Goal: Information Seeking & Learning: Learn about a topic

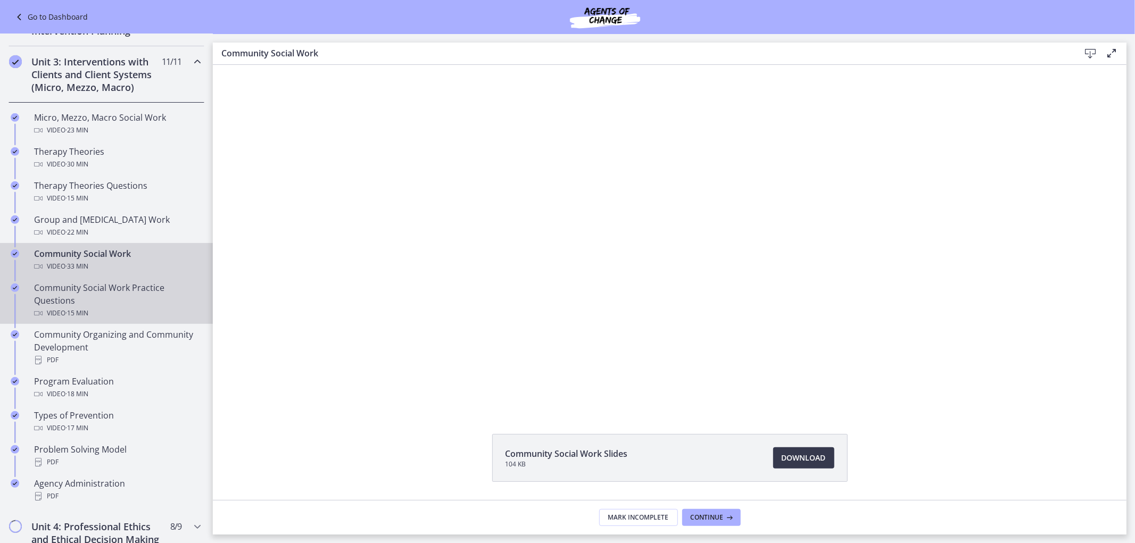
click at [130, 309] on div "Community Social Work Practice Questions Video · 15 min" at bounding box center [117, 301] width 166 height 38
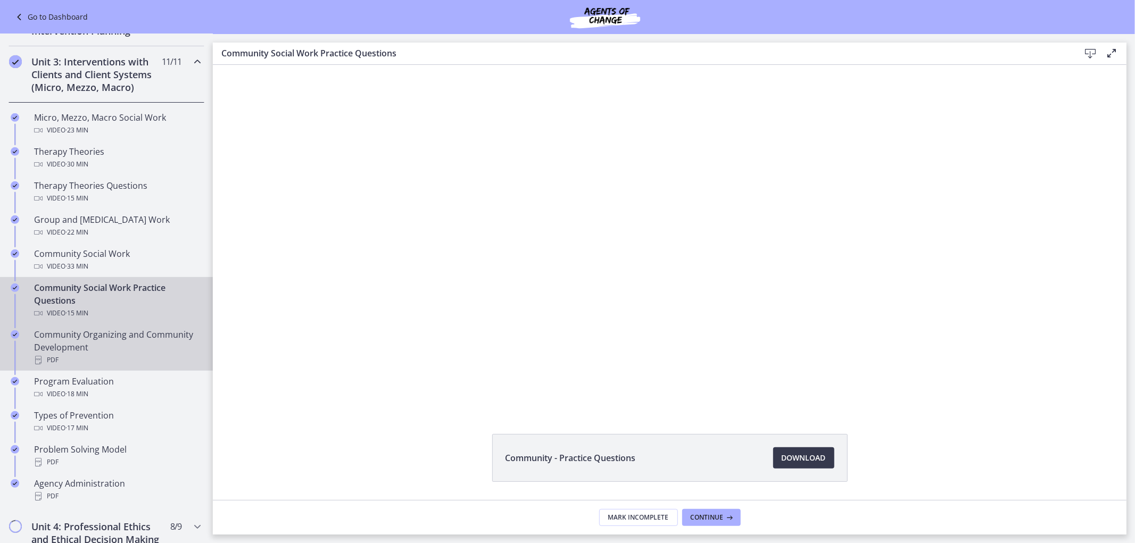
click at [109, 359] on div "Community Organizing and Community Development PDF" at bounding box center [117, 347] width 166 height 38
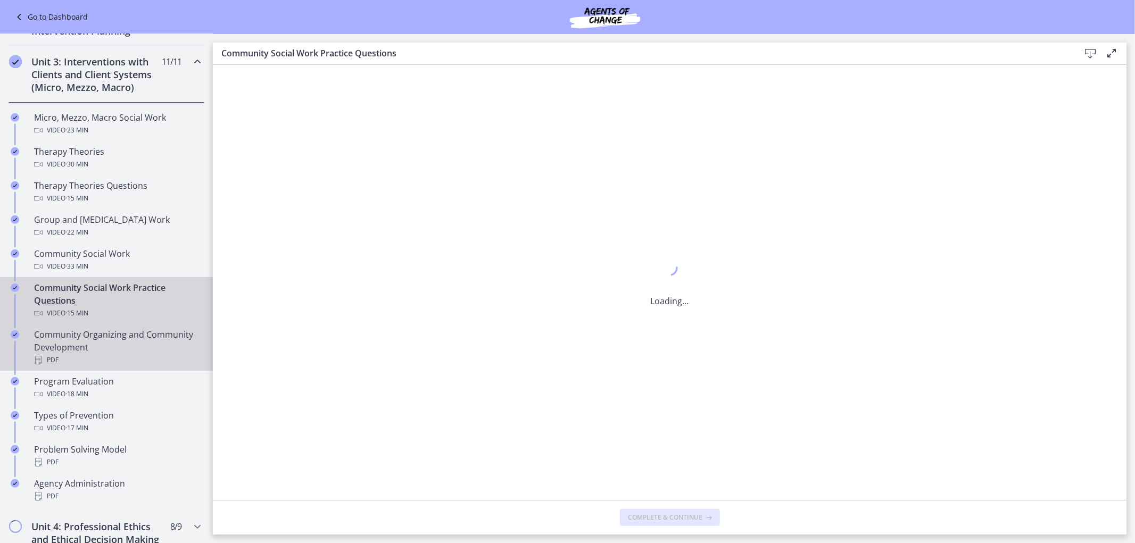
click at [109, 359] on div "Community Organizing and Community Development PDF" at bounding box center [117, 347] width 166 height 38
click at [109, 314] on div "Community Social Work Practice Questions Video · 15 min" at bounding box center [117, 301] width 166 height 38
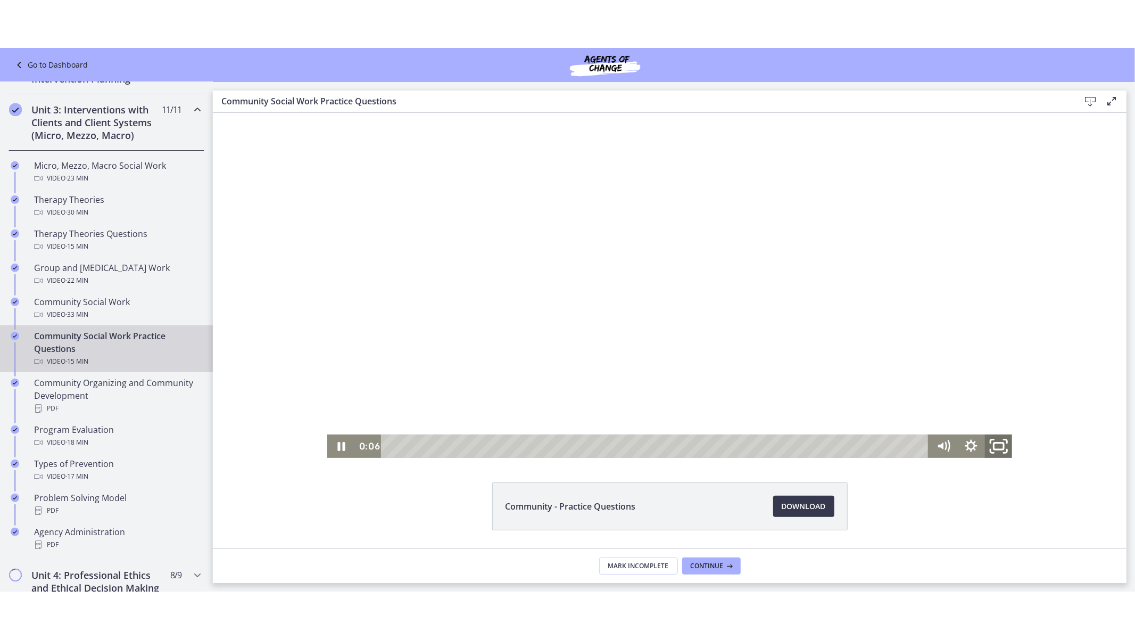
click at [1003, 446] on icon "Fullscreen" at bounding box center [997, 446] width 33 height 28
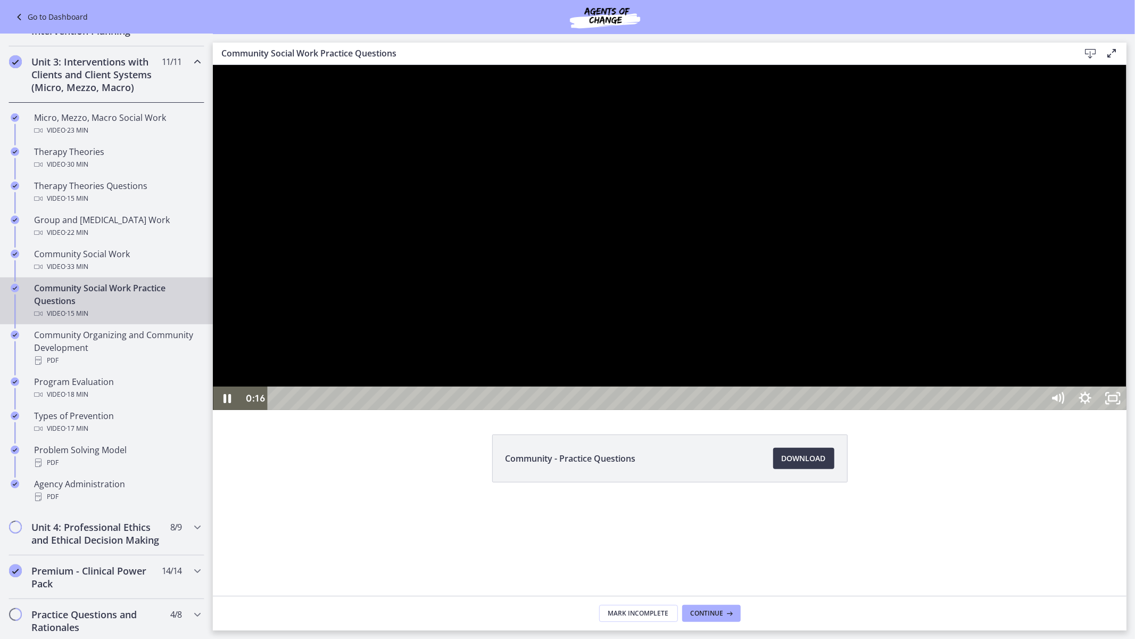
click at [725, 332] on div at bounding box center [669, 236] width 914 height 345
click at [834, 409] on div at bounding box center [669, 236] width 914 height 345
click at [932, 409] on div at bounding box center [669, 236] width 914 height 345
click at [871, 409] on div at bounding box center [669, 236] width 914 height 345
click at [833, 409] on div at bounding box center [669, 236] width 914 height 345
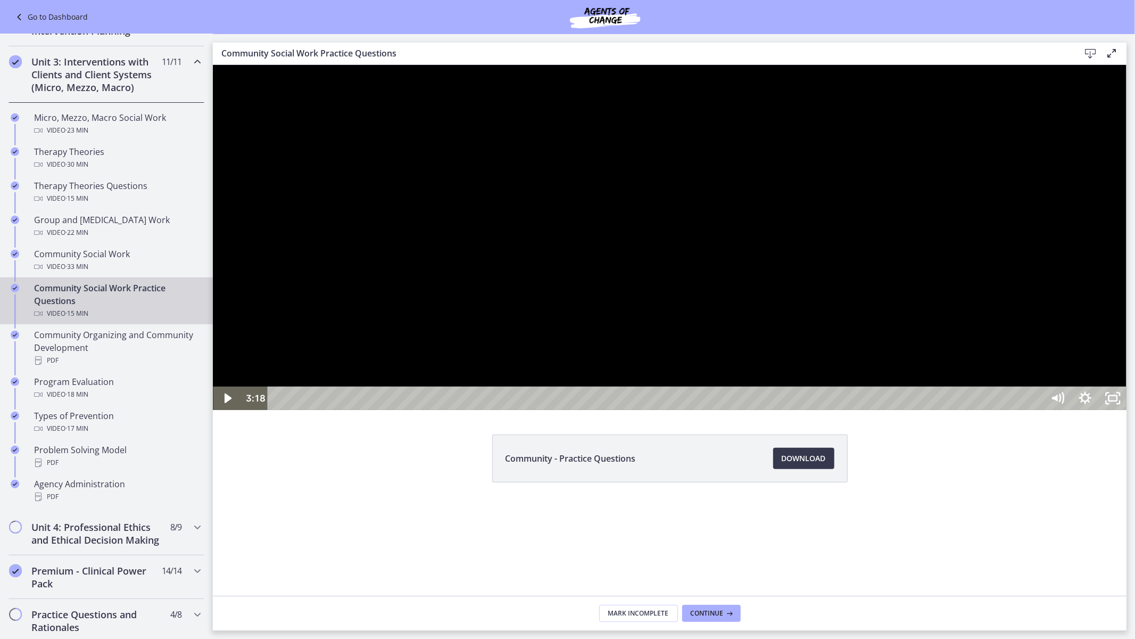
click at [839, 324] on div at bounding box center [669, 236] width 914 height 345
click at [649, 409] on div "5:46" at bounding box center [656, 397] width 759 height 23
click at [660, 409] on div "5:57" at bounding box center [656, 397] width 759 height 23
click at [713, 409] on div at bounding box center [669, 236] width 914 height 345
click at [975, 306] on div at bounding box center [669, 236] width 914 height 345
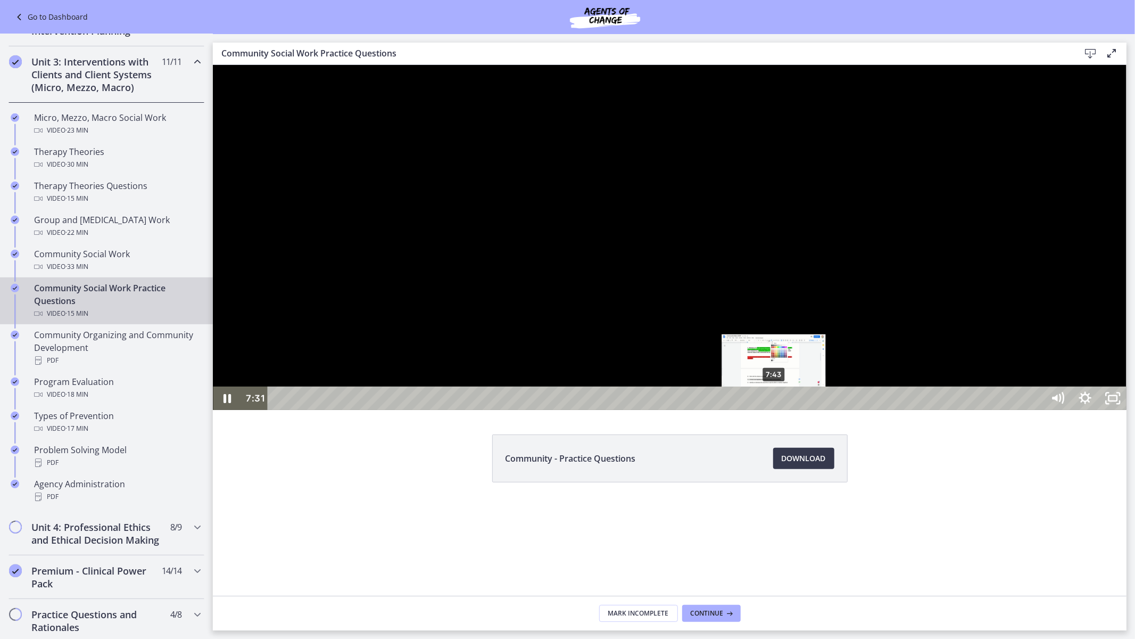
click at [774, 409] on div "7:43" at bounding box center [656, 397] width 759 height 23
click at [785, 409] on div "7:54" at bounding box center [656, 397] width 759 height 23
click at [842, 409] on div at bounding box center [669, 236] width 914 height 345
click at [752, 409] on div at bounding box center [669, 236] width 914 height 345
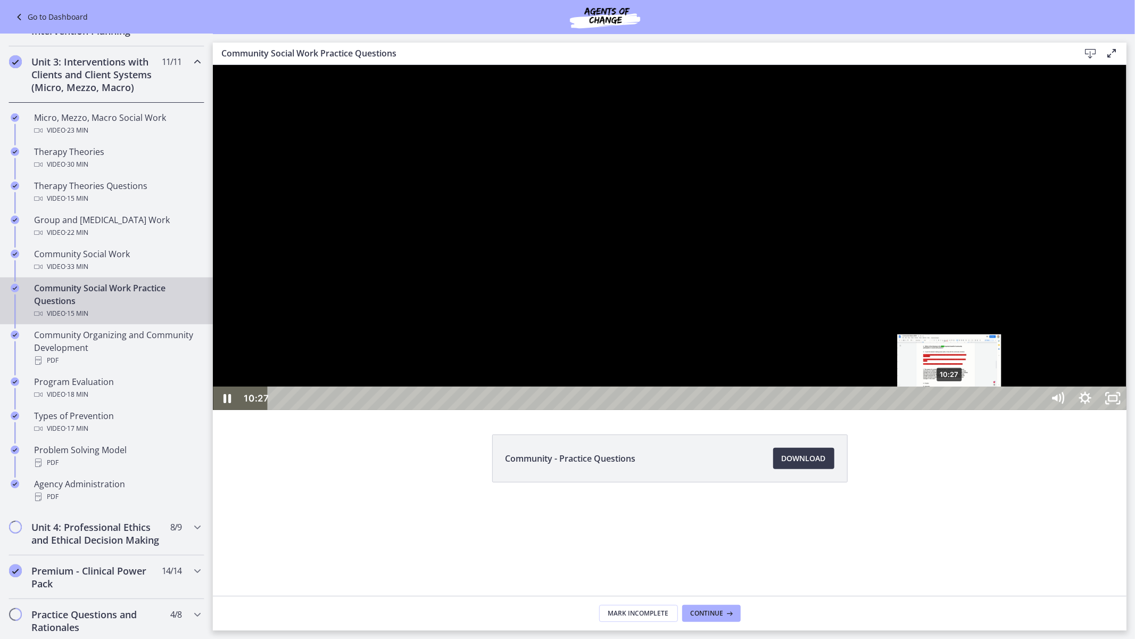
click at [949, 409] on div "10:27" at bounding box center [656, 397] width 759 height 23
click at [969, 409] on div "10:45" at bounding box center [656, 397] width 759 height 23
click at [794, 409] on div at bounding box center [669, 236] width 914 height 345
click at [989, 395] on div at bounding box center [669, 236] width 914 height 345
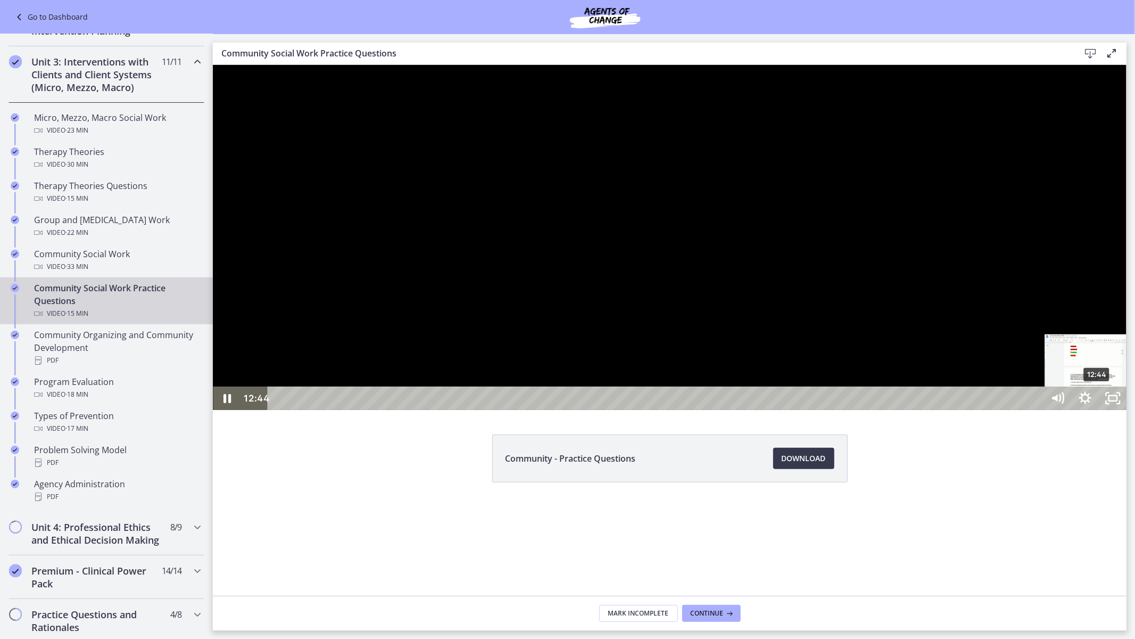
click at [1036, 409] on div "12:44" at bounding box center [656, 397] width 759 height 23
click at [951, 409] on div at bounding box center [669, 236] width 914 height 345
click at [715, 409] on div at bounding box center [669, 236] width 914 height 345
click at [1036, 409] on div "14:42" at bounding box center [656, 397] width 759 height 23
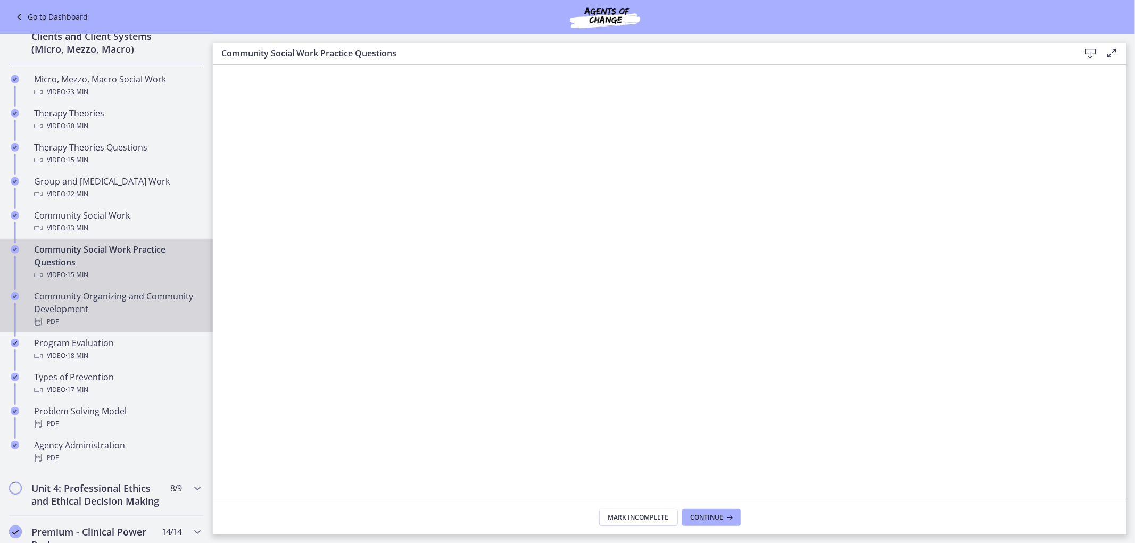
scroll to position [413, 0]
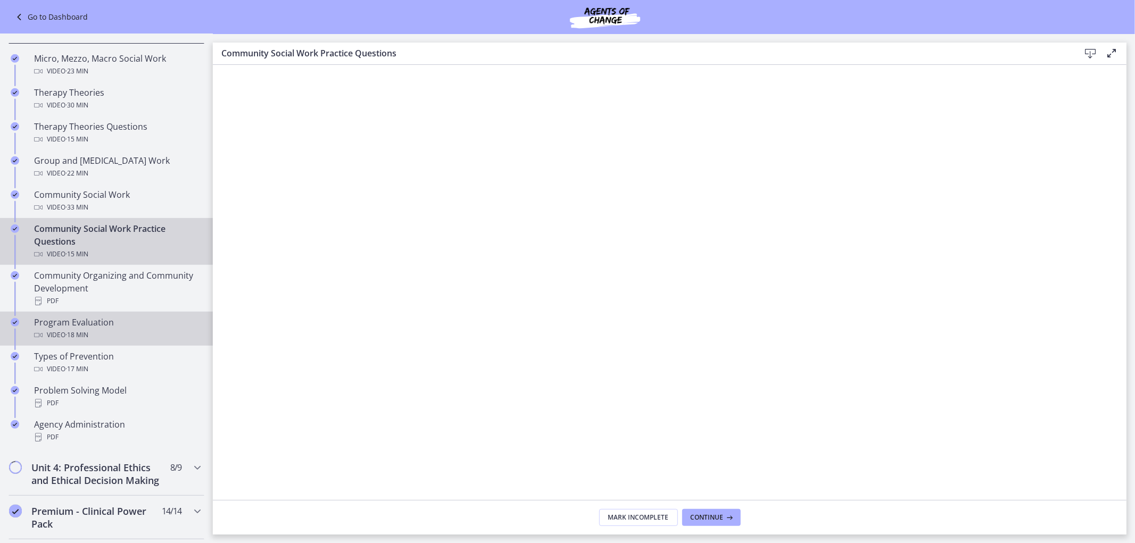
click at [122, 342] on div "Video · 18 min" at bounding box center [117, 335] width 166 height 13
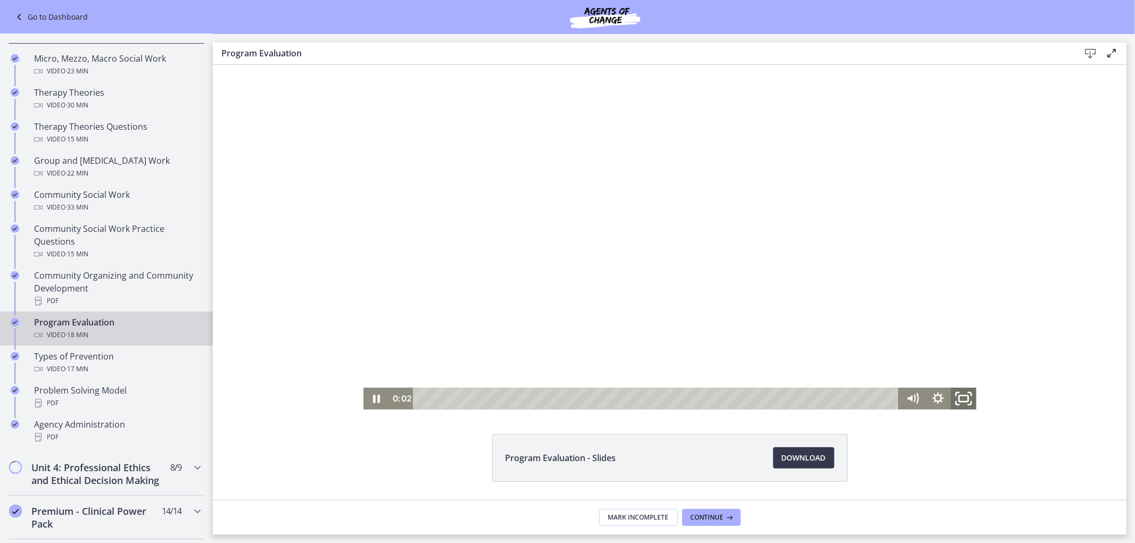
click at [958, 396] on rect "Fullscreen" at bounding box center [962, 398] width 9 height 6
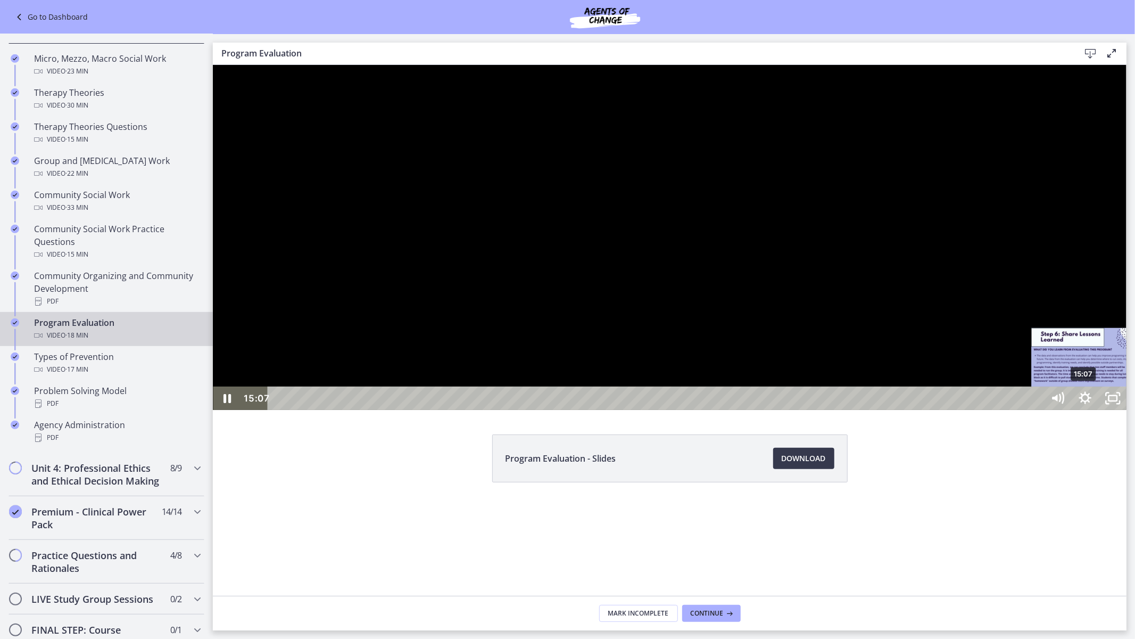
click at [1036, 409] on div "15:07" at bounding box center [656, 397] width 759 height 23
click at [1110, 409] on div at bounding box center [669, 236] width 914 height 345
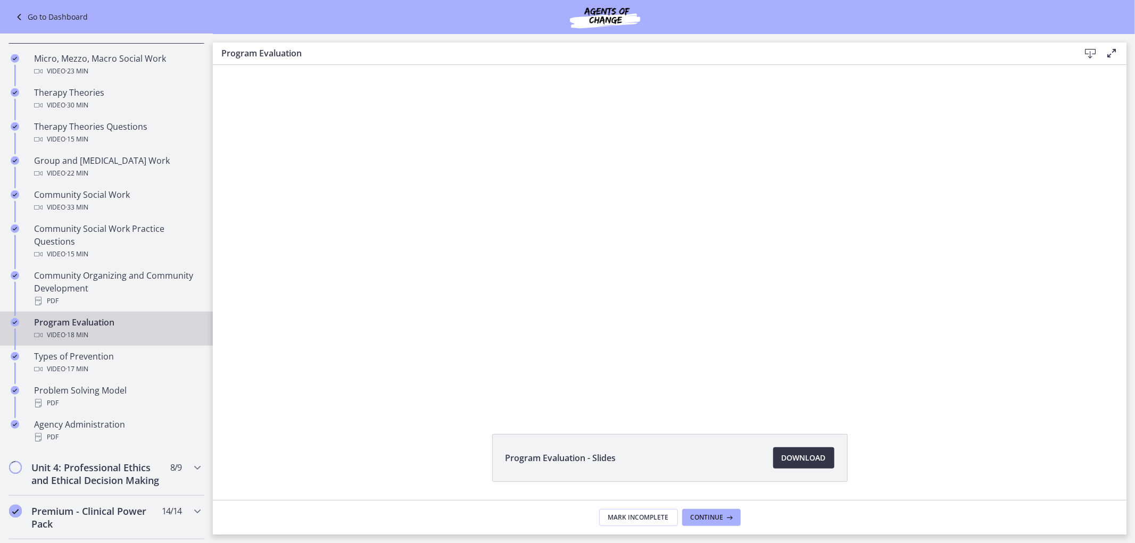
click at [809, 462] on span "Download Opens in a new window" at bounding box center [804, 458] width 44 height 13
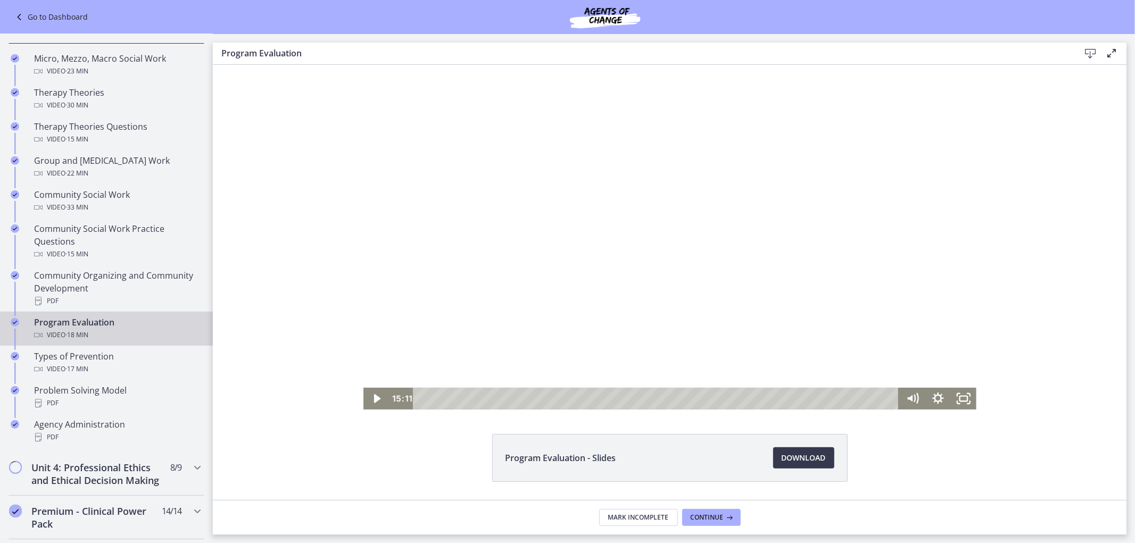
click at [672, 259] on div at bounding box center [669, 236] width 613 height 345
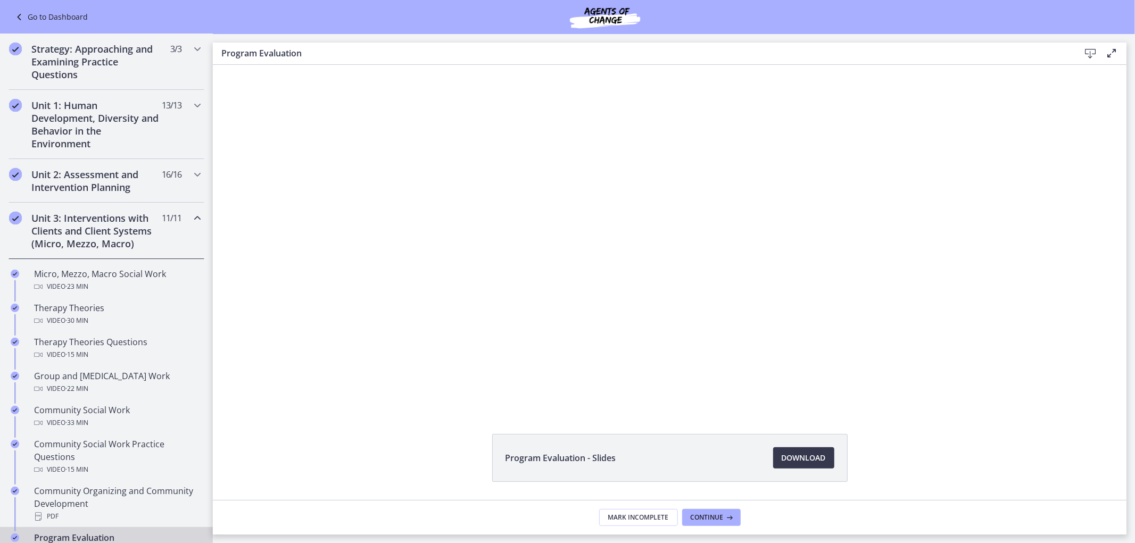
scroll to position [177, 0]
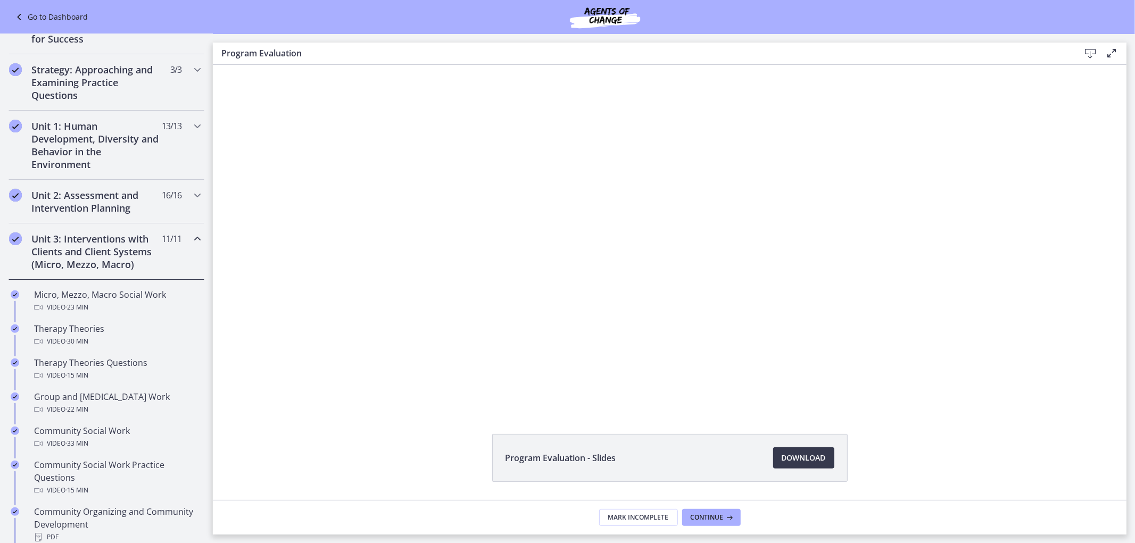
click at [121, 246] on h2 "Unit 3: Interventions with Clients and Client Systems (Micro, Mezzo, Macro)" at bounding box center [96, 252] width 130 height 38
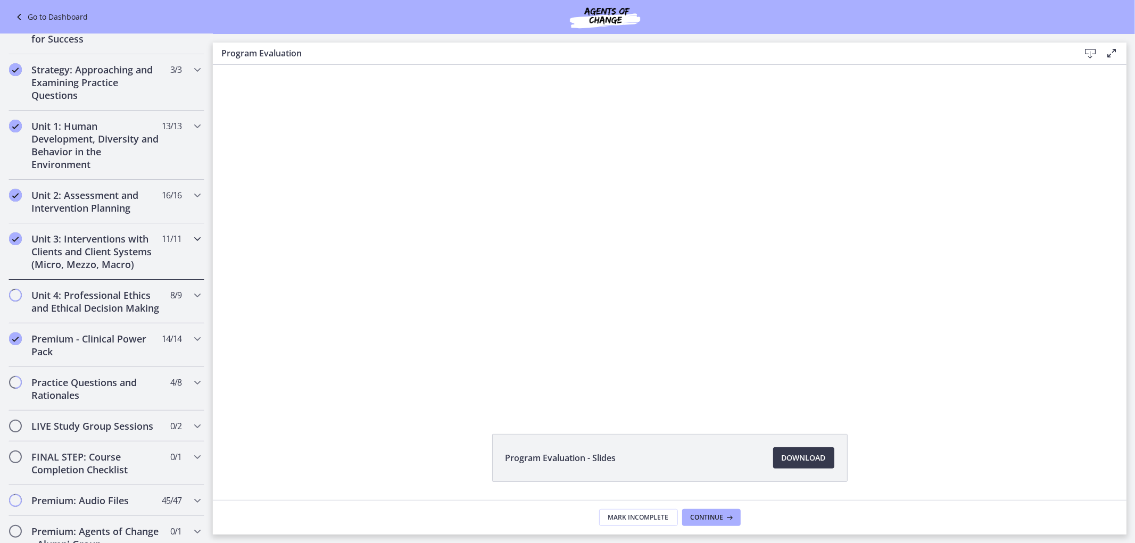
click at [120, 247] on h2 "Unit 3: Interventions with Clients and Client Systems (Micro, Mezzo, Macro)" at bounding box center [96, 252] width 130 height 38
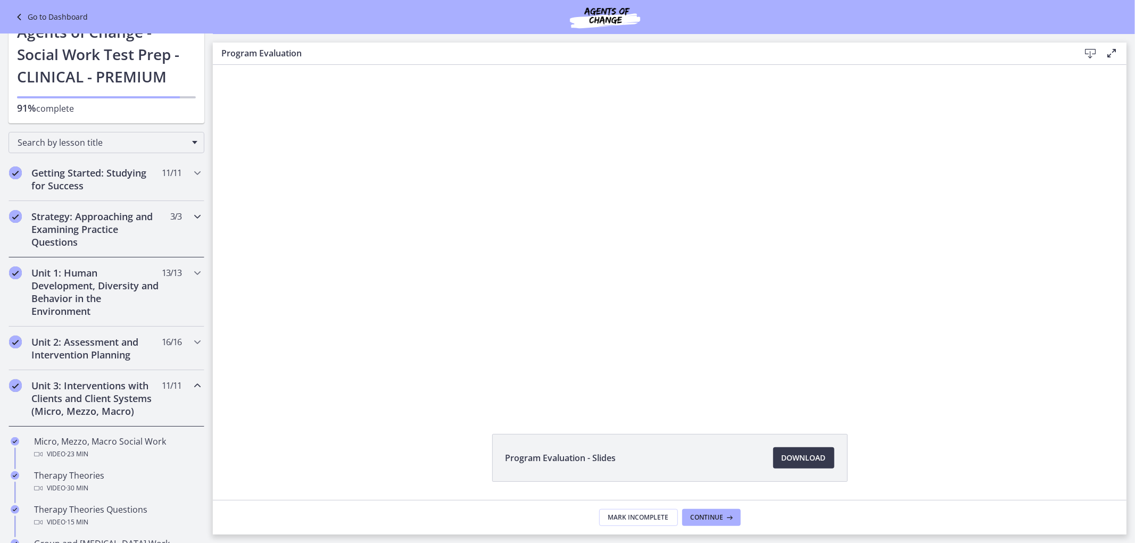
scroll to position [0, 0]
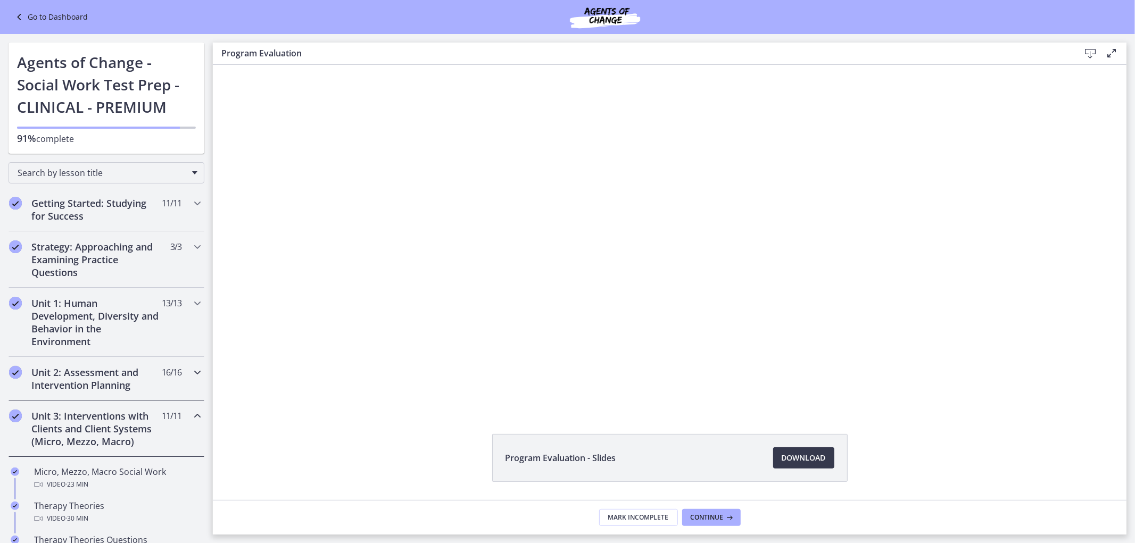
click at [109, 369] on h2 "Unit 2: Assessment and Intervention Planning" at bounding box center [96, 379] width 130 height 26
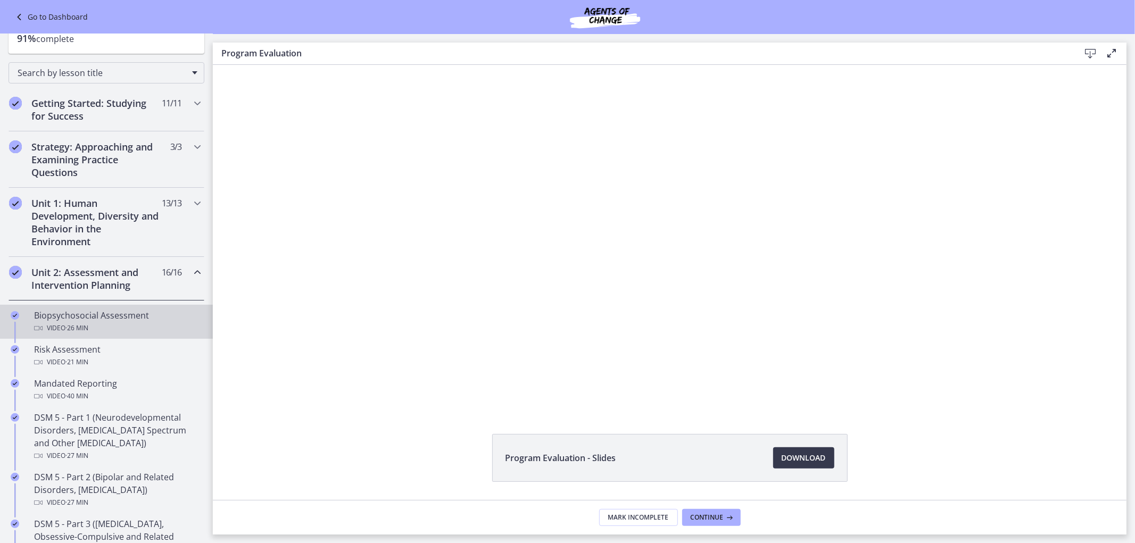
scroll to position [59, 0]
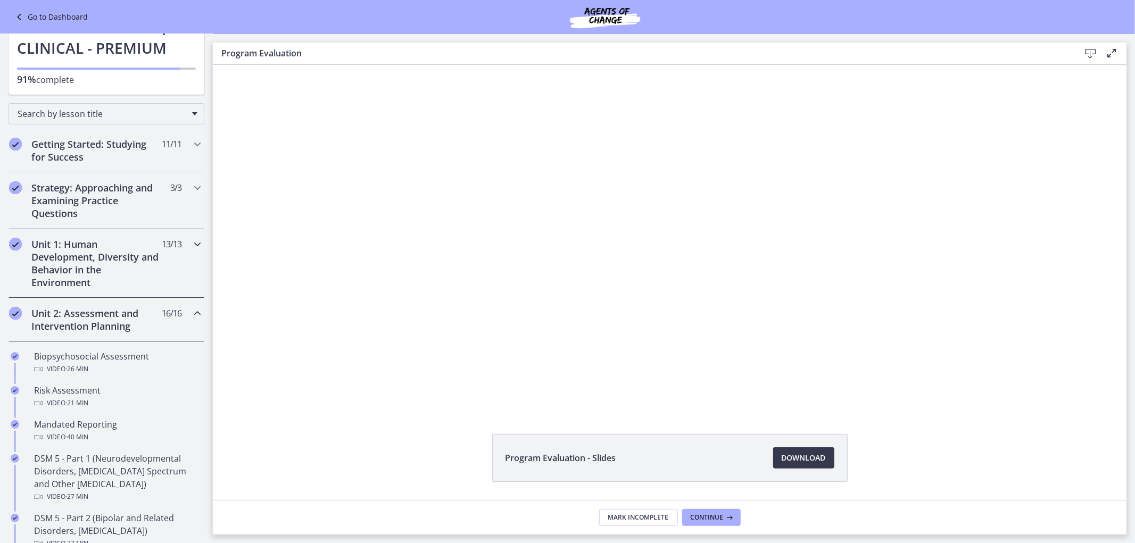
click at [97, 253] on h2 "Unit 1: Human Development, Diversity and Behavior in the Environment" at bounding box center [96, 263] width 130 height 51
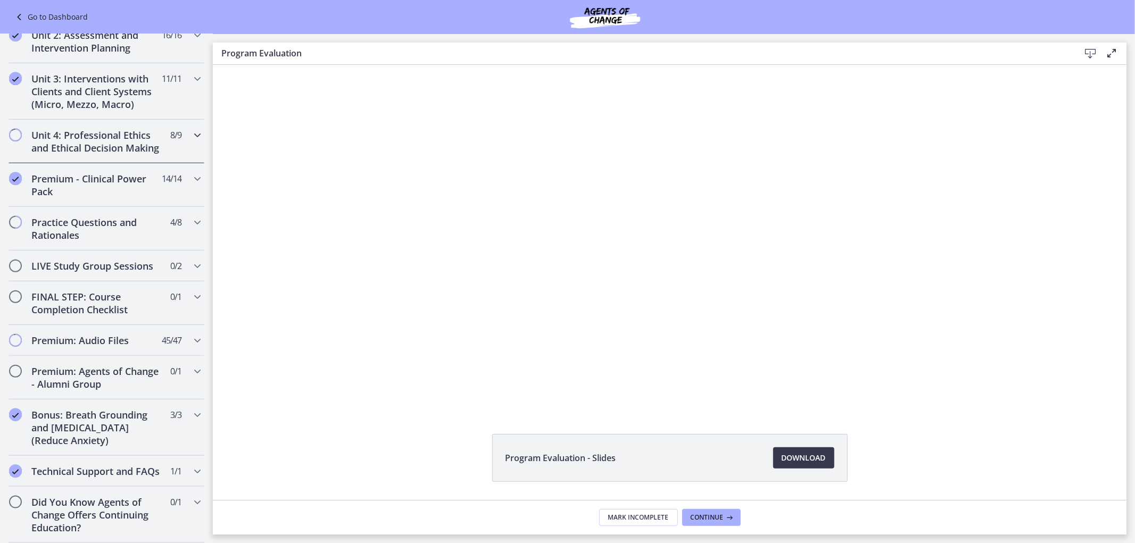
scroll to position [904, 0]
click at [53, 14] on link "Go to Dashboard" at bounding box center [50, 17] width 75 height 13
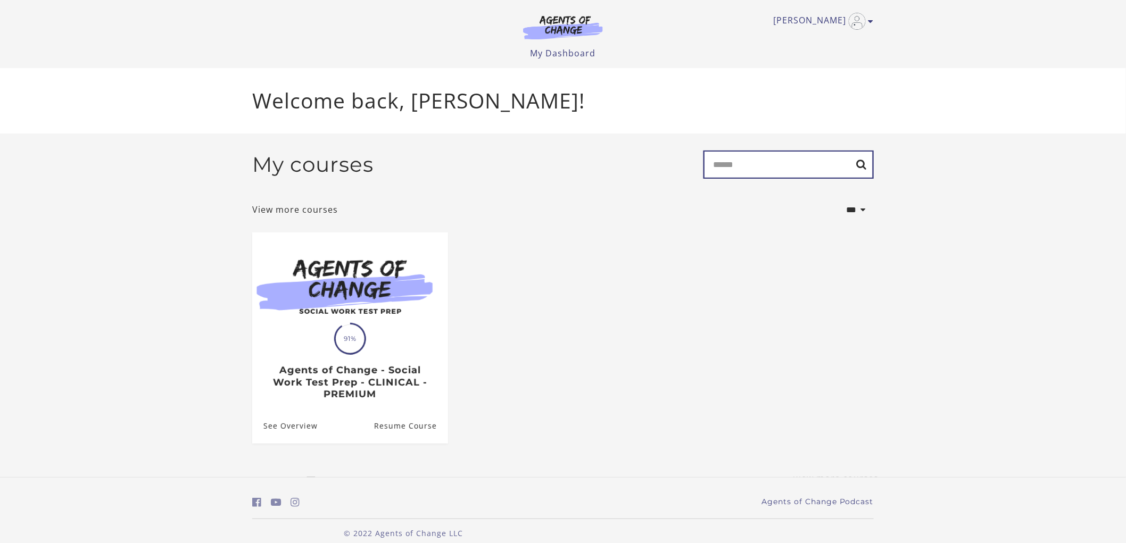
click at [751, 167] on input "Search" at bounding box center [788, 165] width 170 height 28
type input "*"
type input "**********"
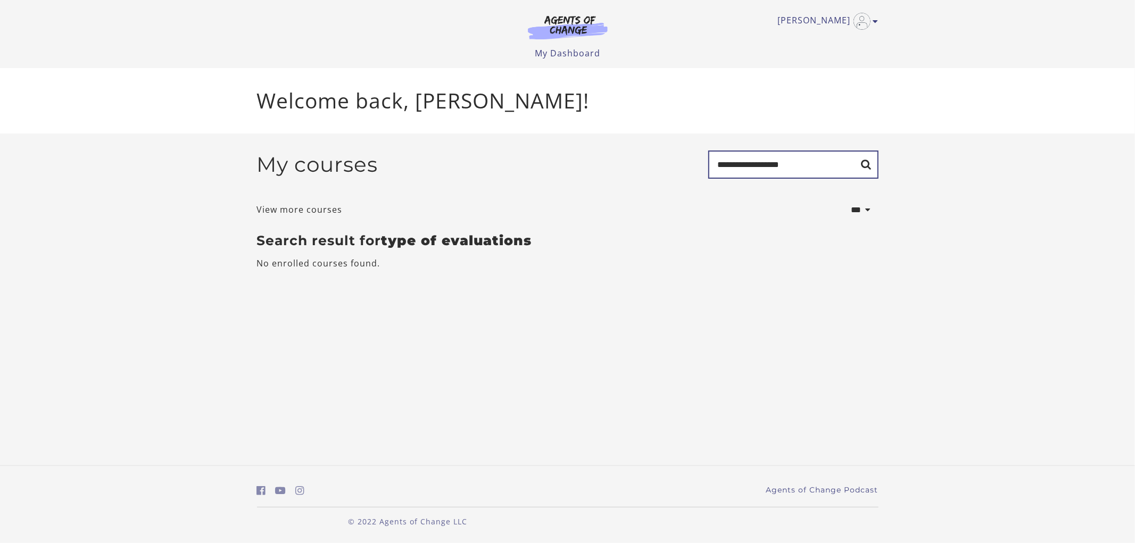
drag, startPoint x: 746, startPoint y: 162, endPoint x: 682, endPoint y: 167, distance: 64.0
click at [682, 167] on div "**********" at bounding box center [568, 169] width 622 height 37
type input "**********"
click at [567, 56] on link "My Dashboard" at bounding box center [567, 53] width 65 height 12
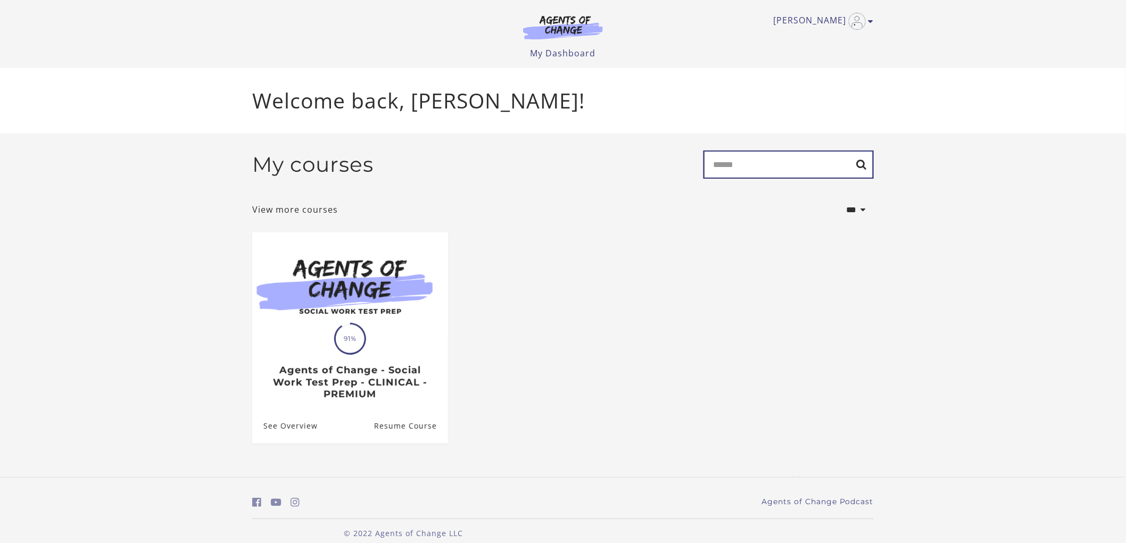
click at [734, 168] on input "Search" at bounding box center [788, 165] width 170 height 28
type input "**********"
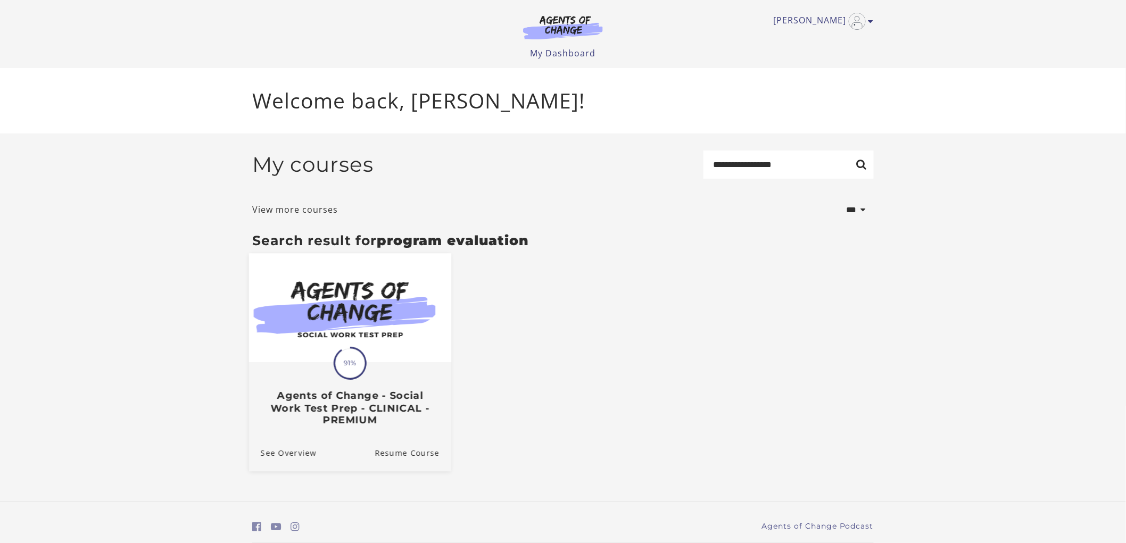
click at [424, 391] on h3 "Agents of Change - Social Work Test Prep - CLINICAL - PREMIUM" at bounding box center [350, 408] width 179 height 37
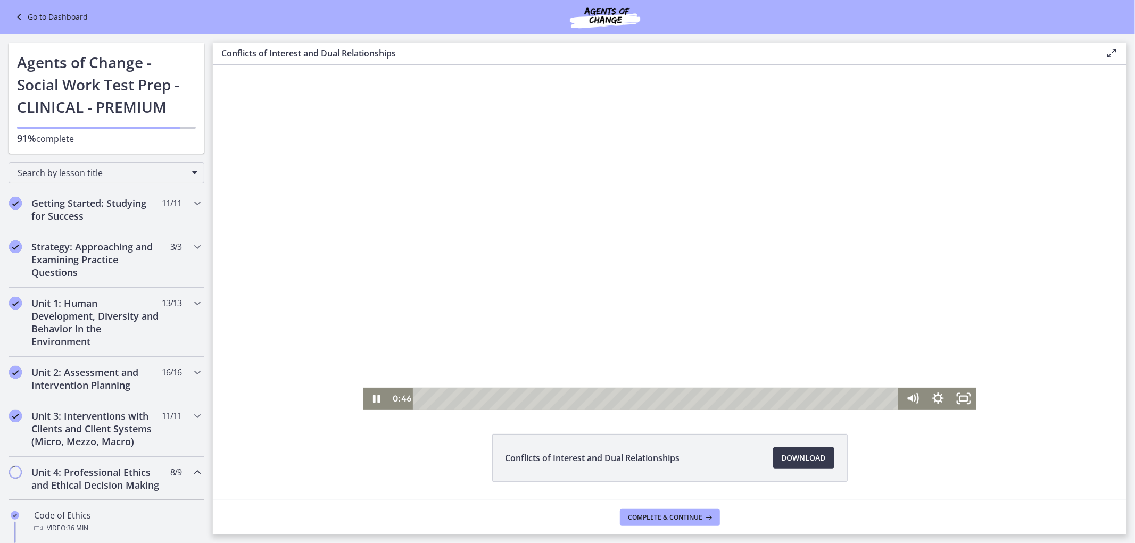
click at [628, 322] on div at bounding box center [669, 236] width 613 height 345
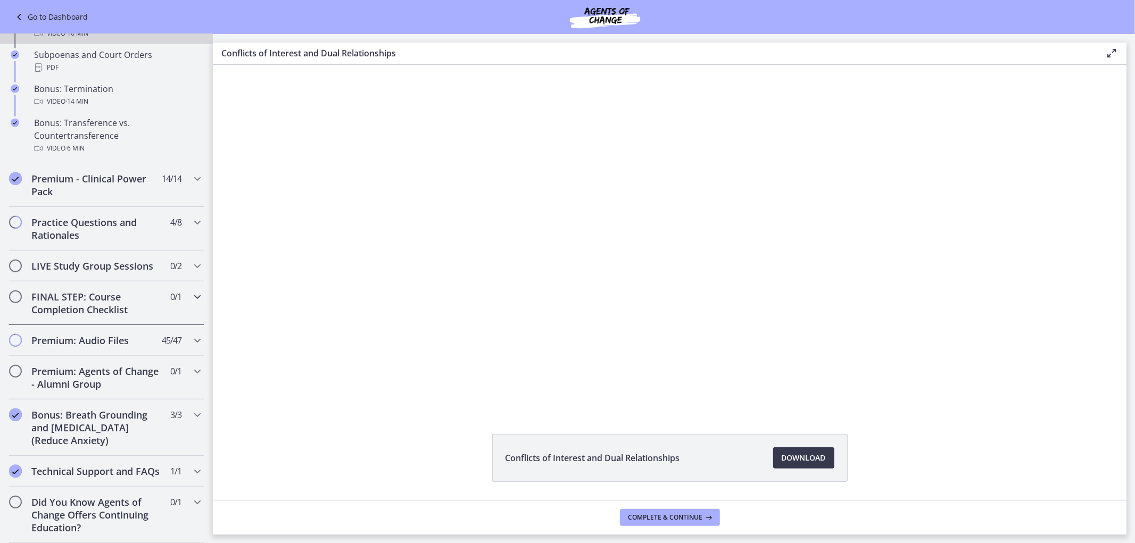
scroll to position [730, 0]
click at [166, 426] on div "Bonus: Breath Grounding and [MEDICAL_DATA] (Reduce Anxiety) 3 / 3 Completed" at bounding box center [107, 428] width 196 height 56
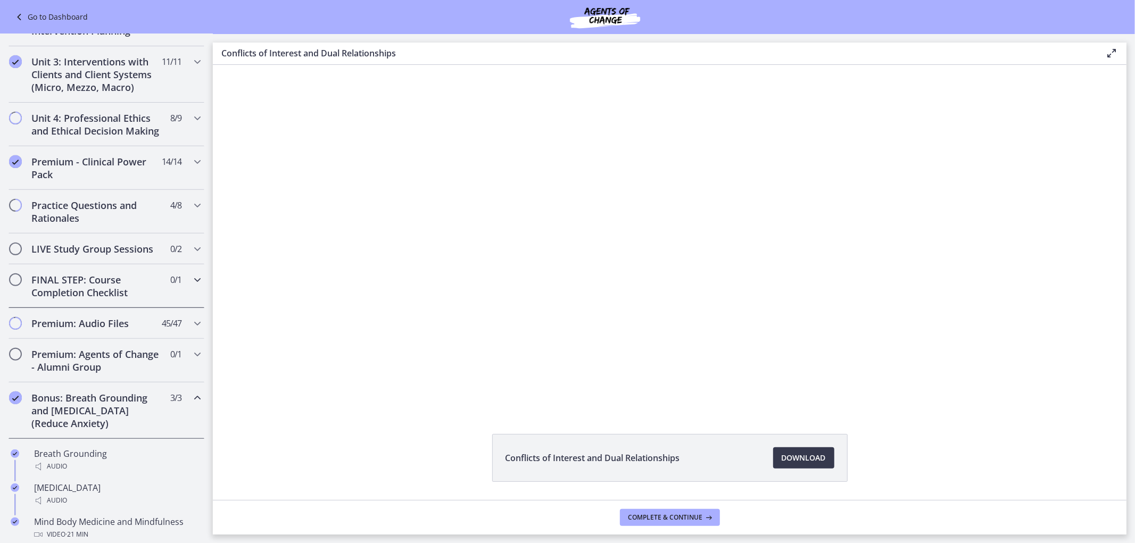
scroll to position [322, 0]
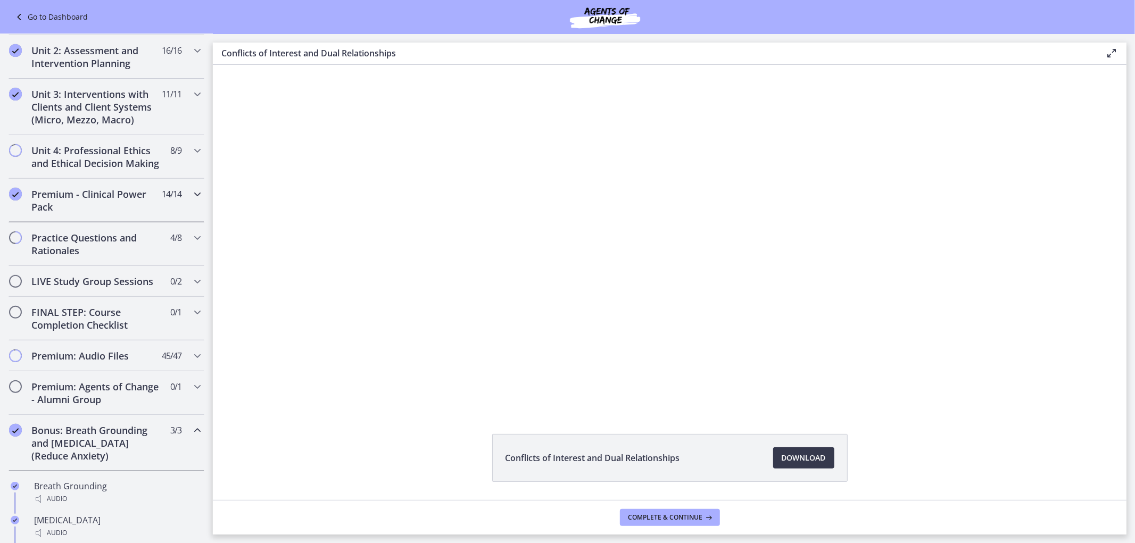
click at [114, 213] on h2 "Premium - Clinical Power Pack" at bounding box center [96, 201] width 130 height 26
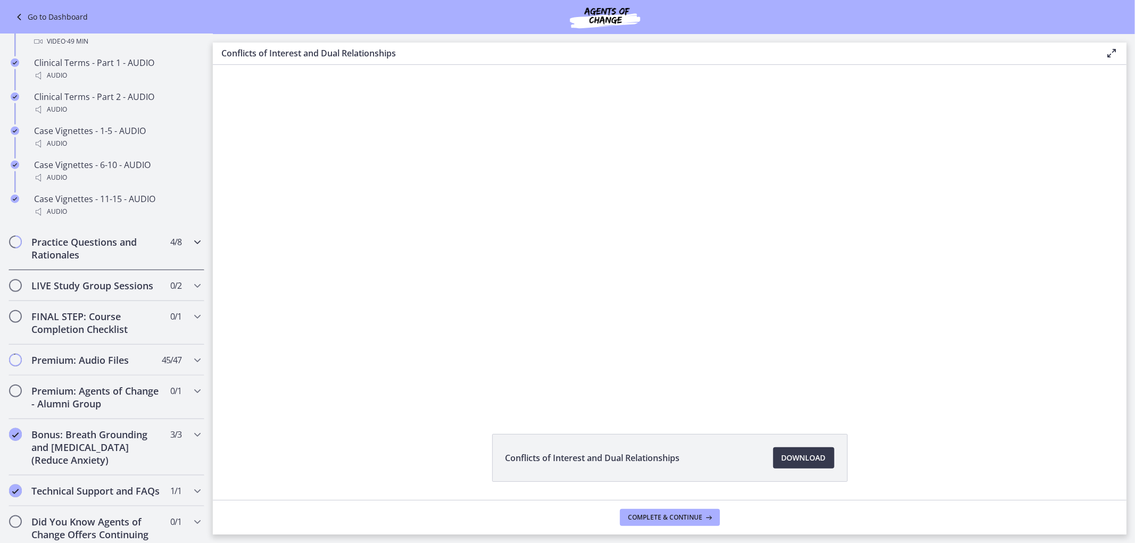
click at [139, 261] on h2 "Practice Questions and Rationales" at bounding box center [96, 249] width 130 height 26
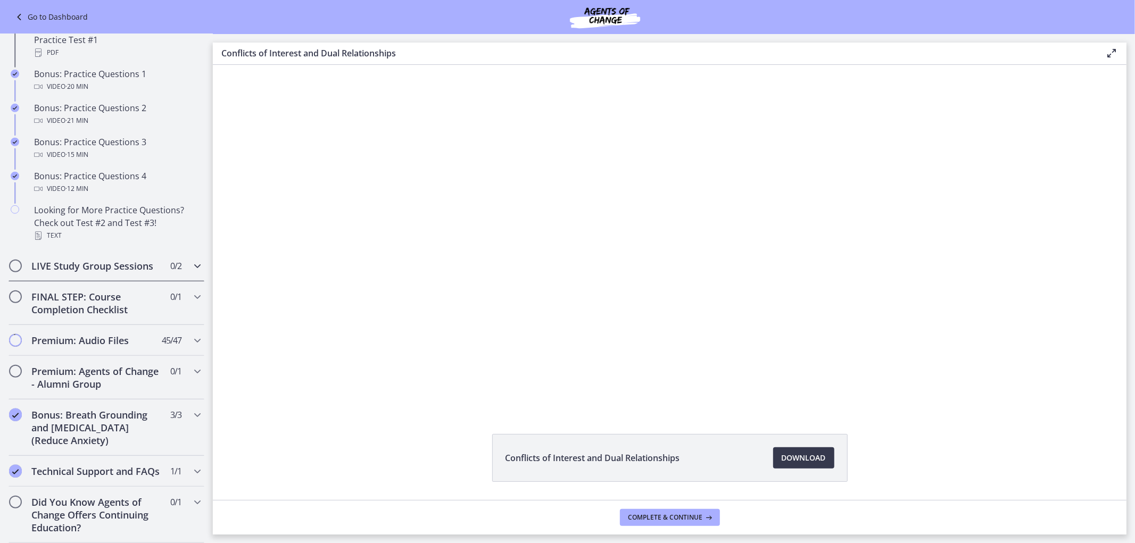
scroll to position [680, 0]
click at [124, 272] on h2 "LIVE Study Group Sessions" at bounding box center [96, 266] width 130 height 13
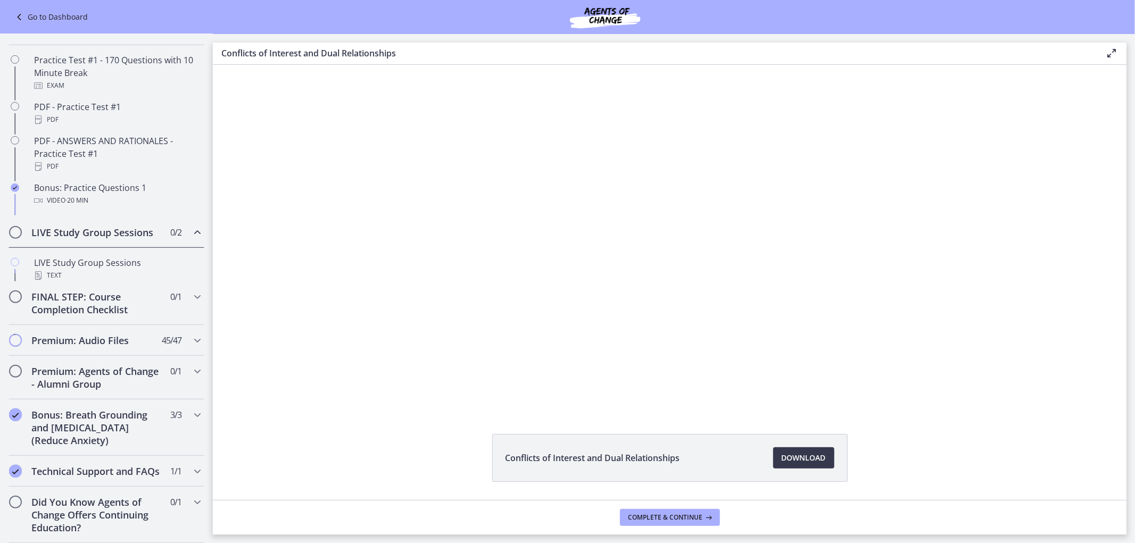
scroll to position [466, 0]
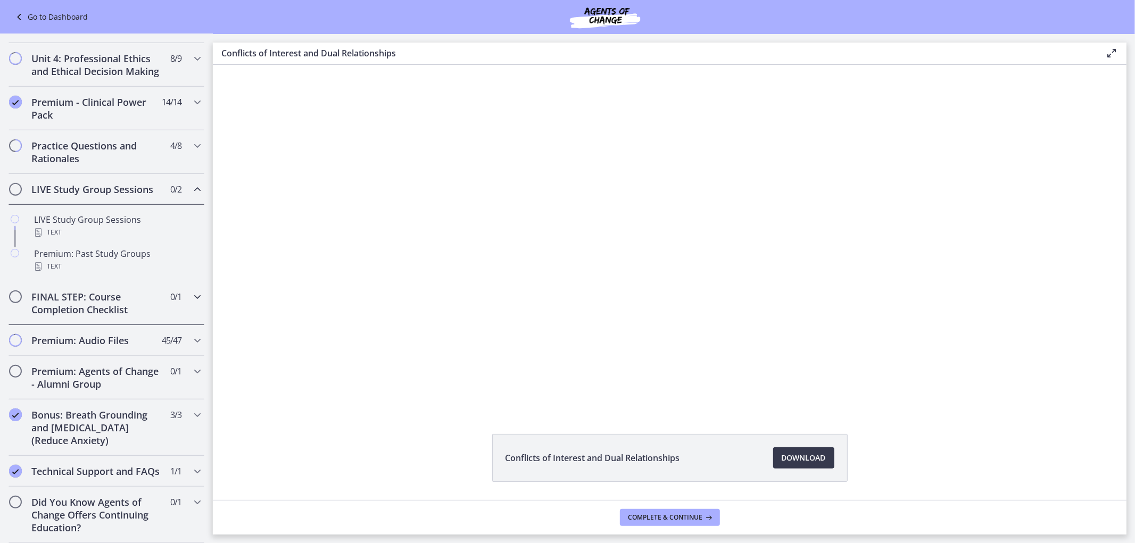
click at [137, 292] on h2 "FINAL STEP: Course Completion Checklist" at bounding box center [96, 304] width 130 height 26
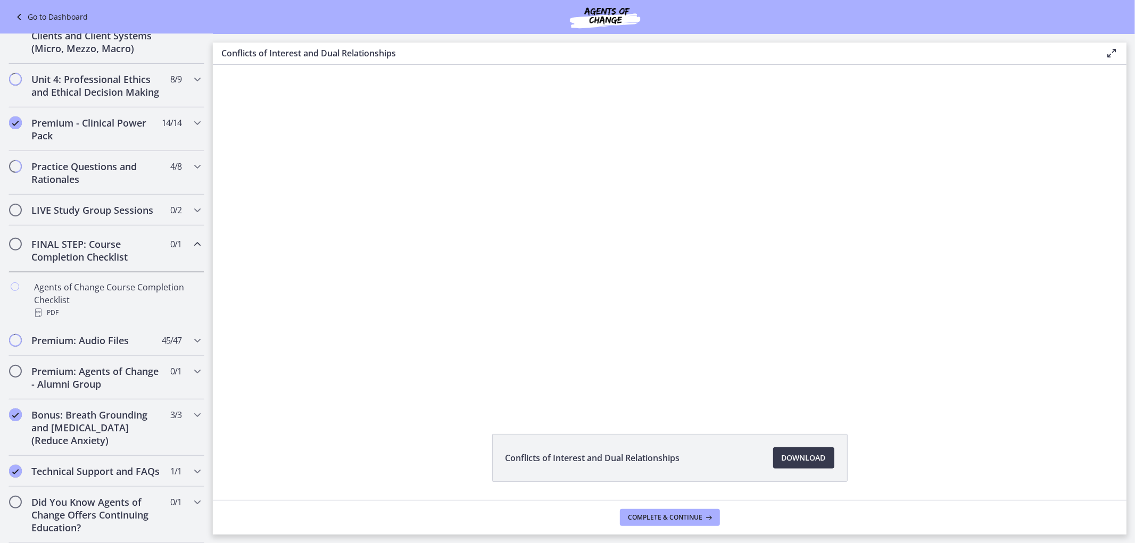
scroll to position [444, 0]
click at [136, 334] on h2 "Premium: Audio Files" at bounding box center [96, 340] width 130 height 13
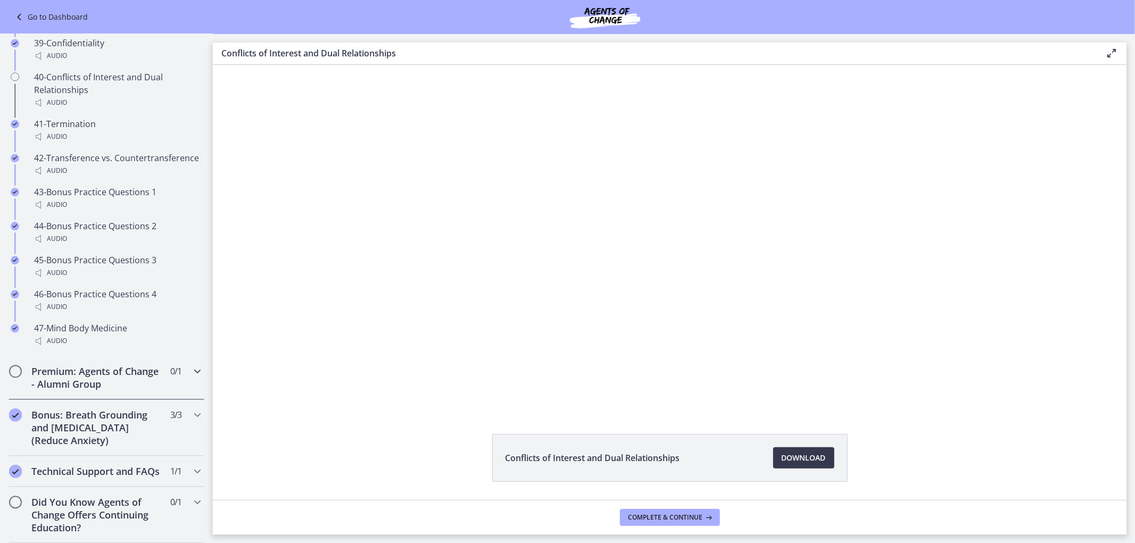
scroll to position [2061, 0]
click at [142, 365] on h2 "Premium: Agents of Change - Alumni Group" at bounding box center [96, 378] width 130 height 26
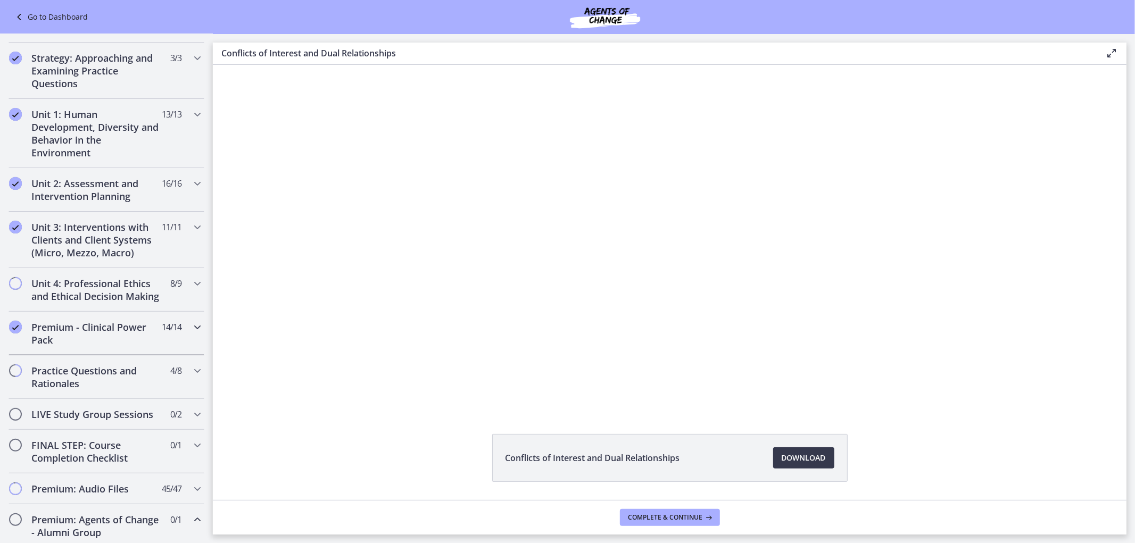
scroll to position [236, 0]
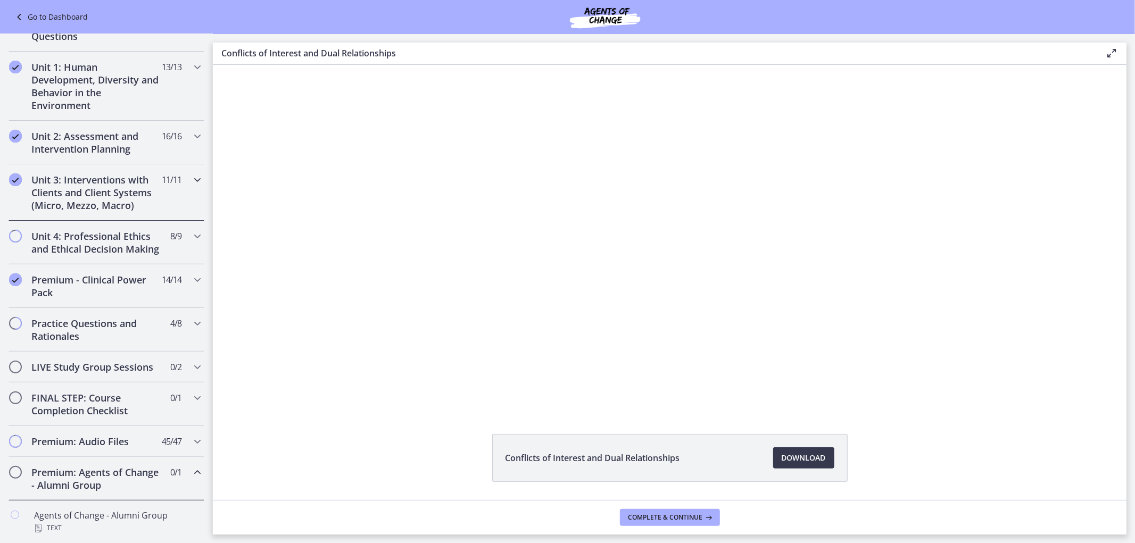
click at [97, 209] on h2 "Unit 3: Interventions with Clients and Client Systems (Micro, Mezzo, Macro)" at bounding box center [96, 192] width 130 height 38
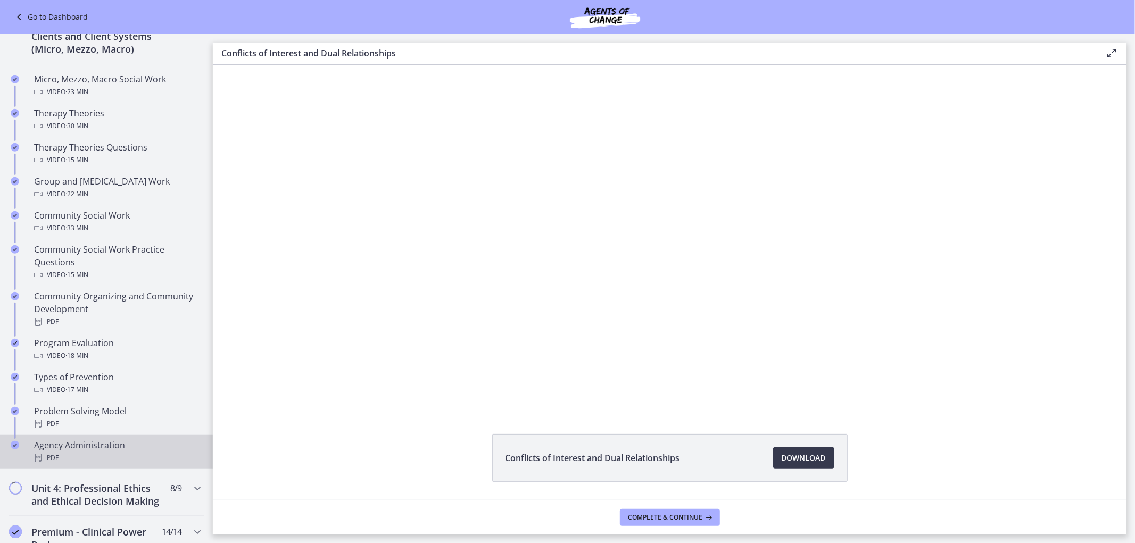
scroll to position [413, 0]
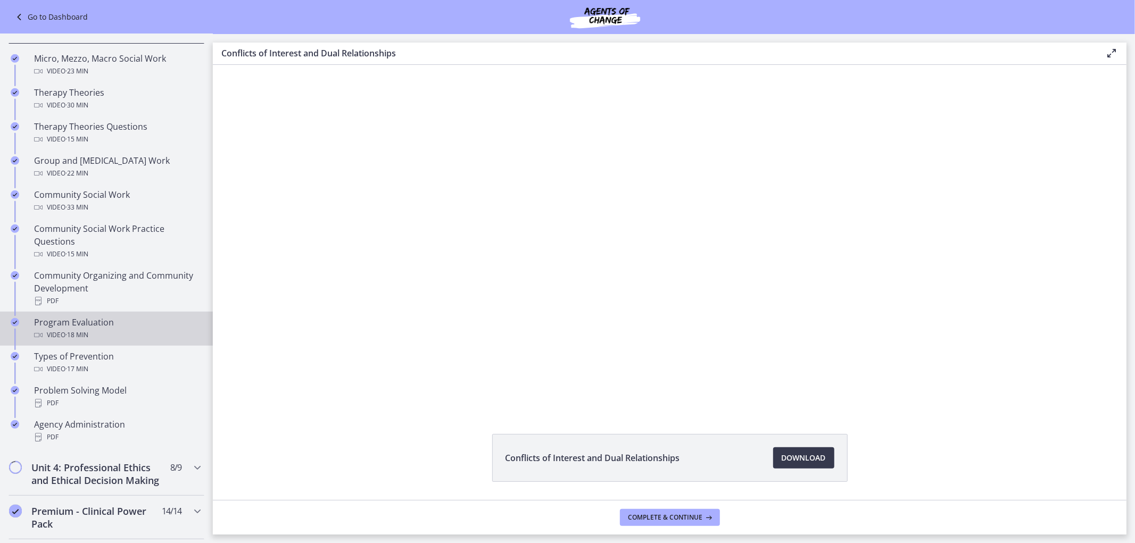
click at [77, 339] on div "Program Evaluation Video · 18 min" at bounding box center [117, 329] width 166 height 26
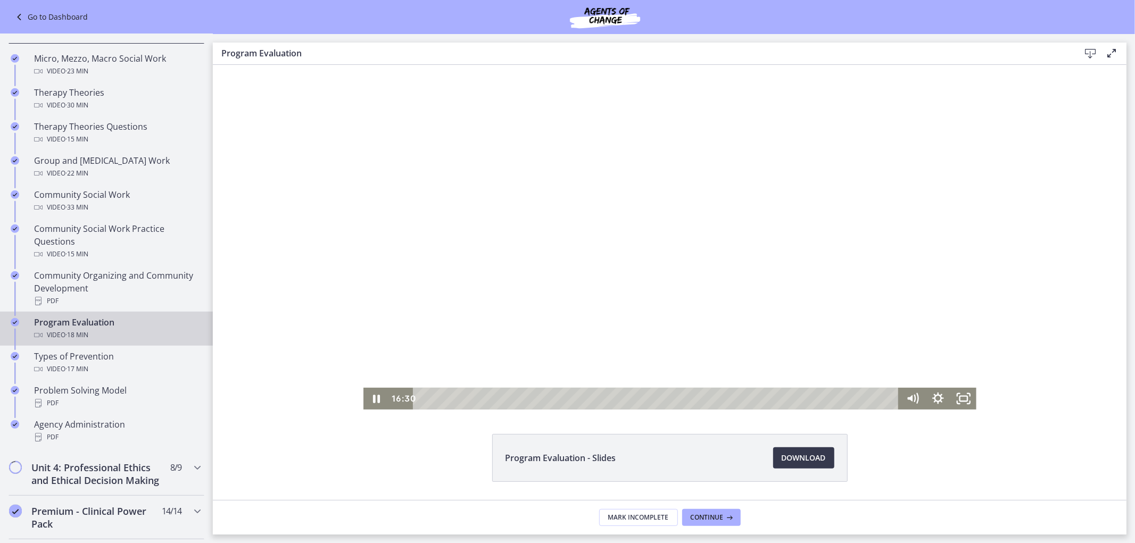
click at [573, 280] on div at bounding box center [669, 236] width 613 height 345
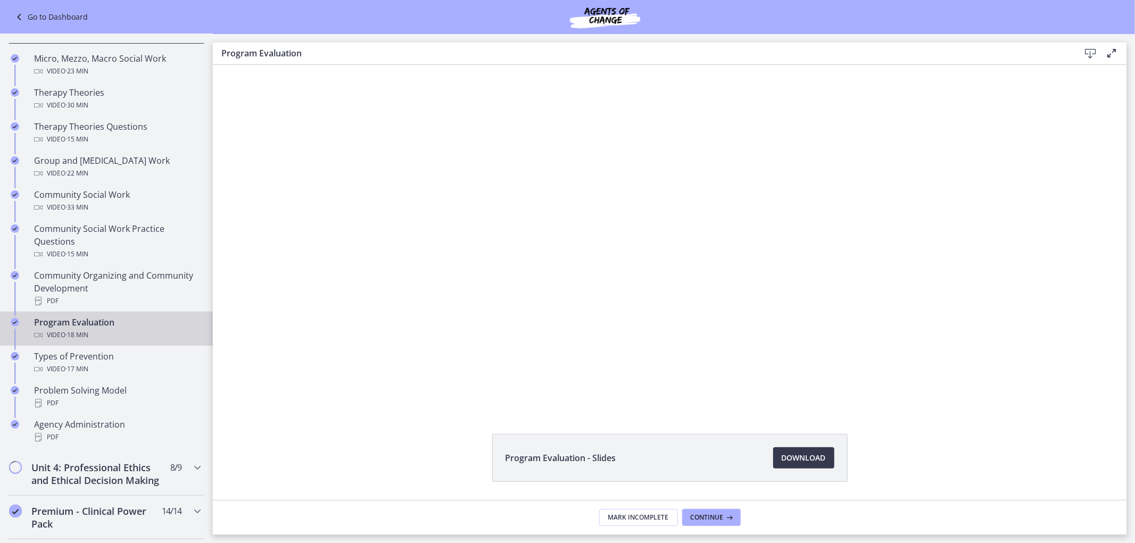
click at [605, 8] on img at bounding box center [605, 17] width 128 height 26
click at [608, 18] on img at bounding box center [605, 17] width 128 height 26
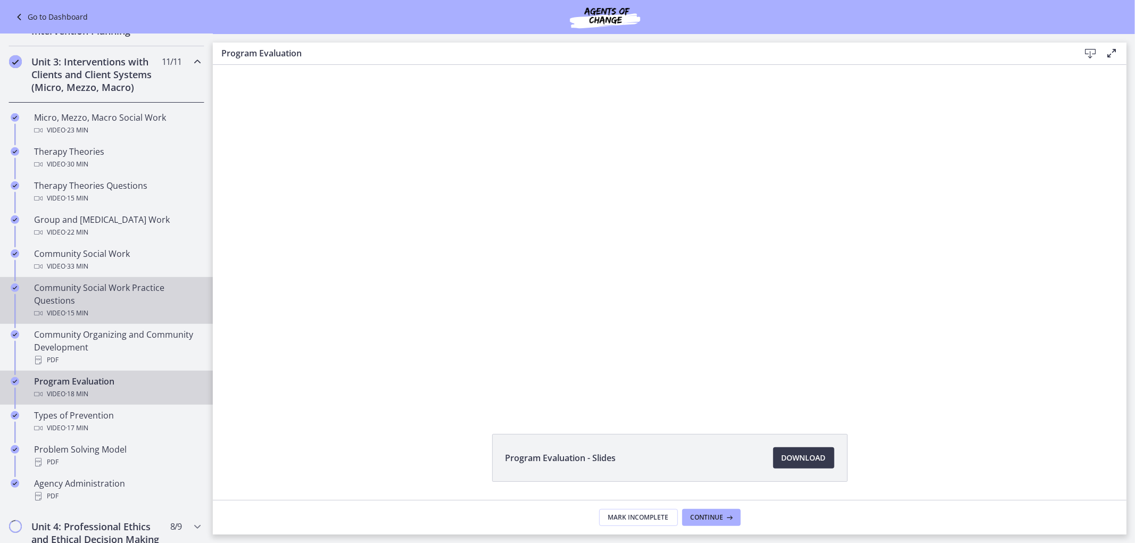
scroll to position [413, 0]
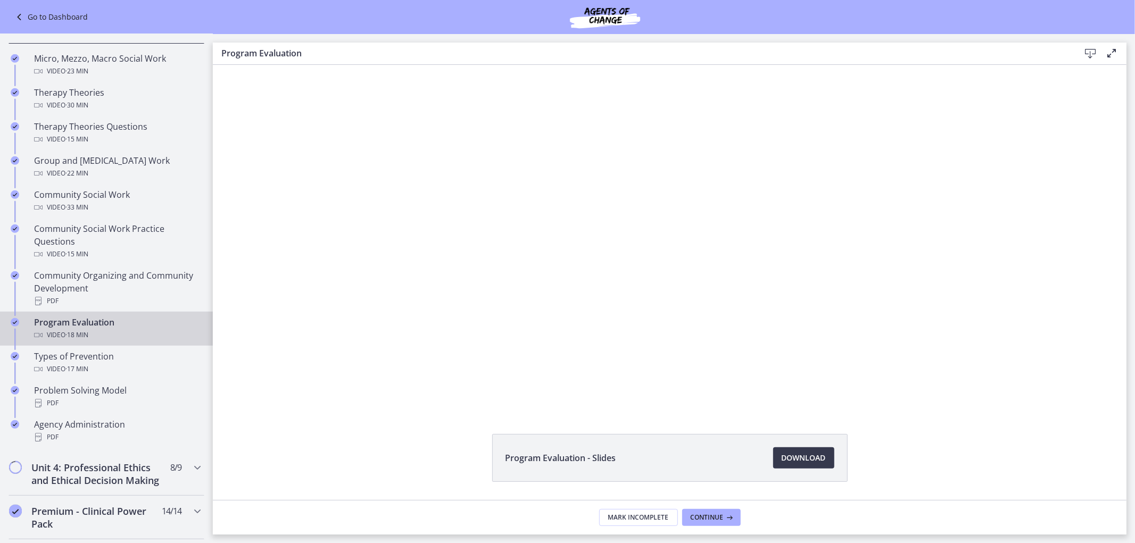
click at [120, 342] on div "Video · 18 min" at bounding box center [117, 335] width 166 height 13
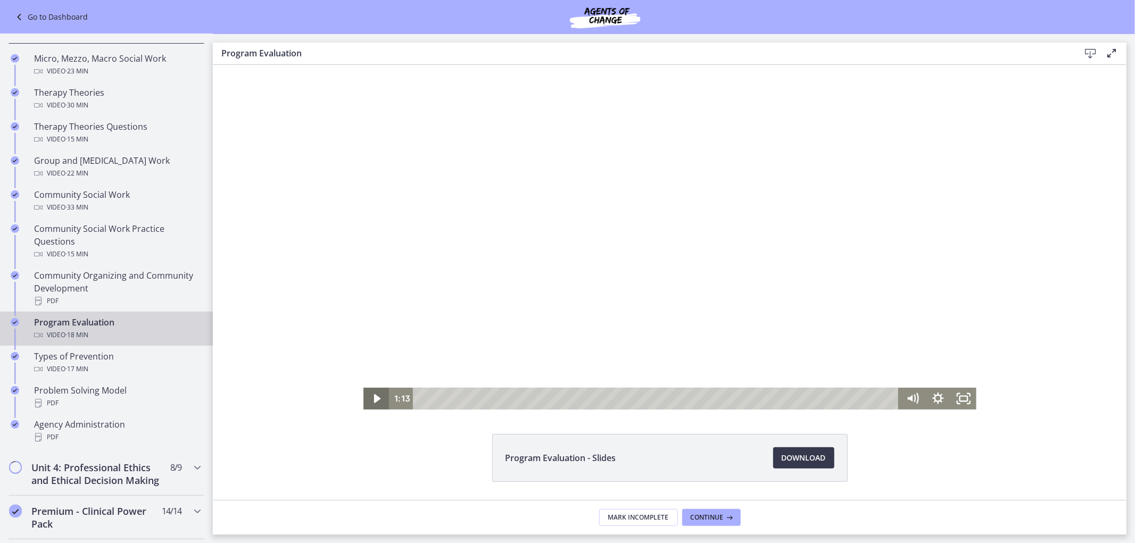
click at [373, 397] on icon "Play Video" at bounding box center [376, 398] width 6 height 9
click at [673, 399] on div "9:58" at bounding box center [657, 398] width 470 height 22
click at [586, 272] on div at bounding box center [669, 236] width 613 height 345
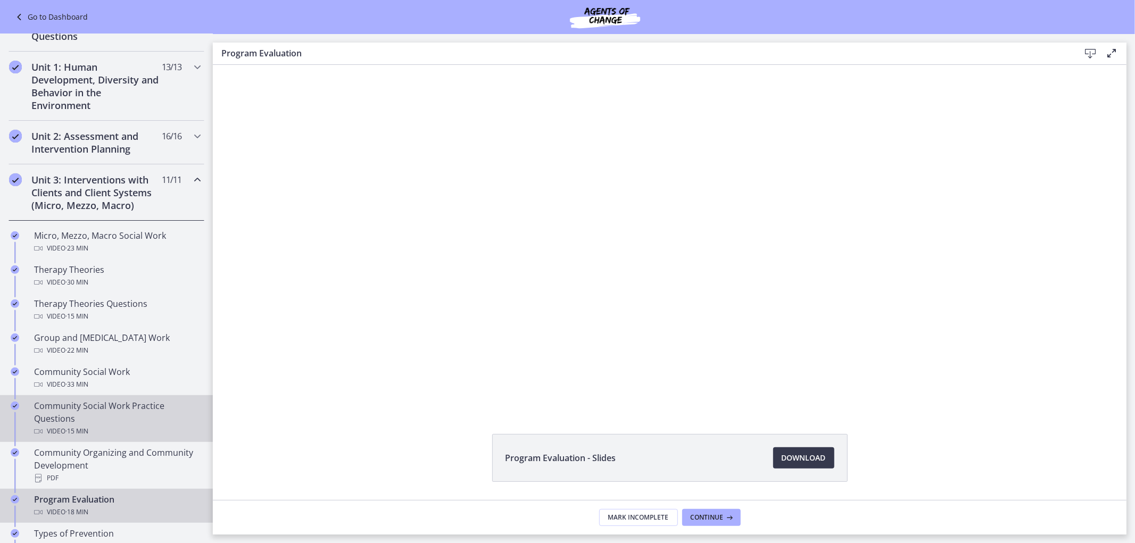
scroll to position [295, 0]
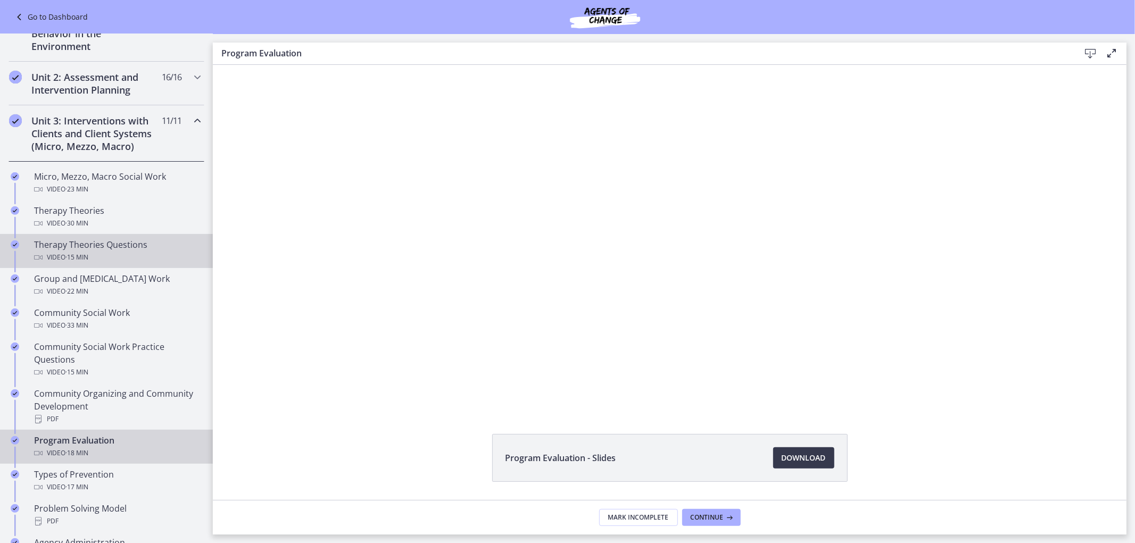
click at [160, 259] on div "Therapy Theories Questions Video · 15 min" at bounding box center [117, 251] width 166 height 26
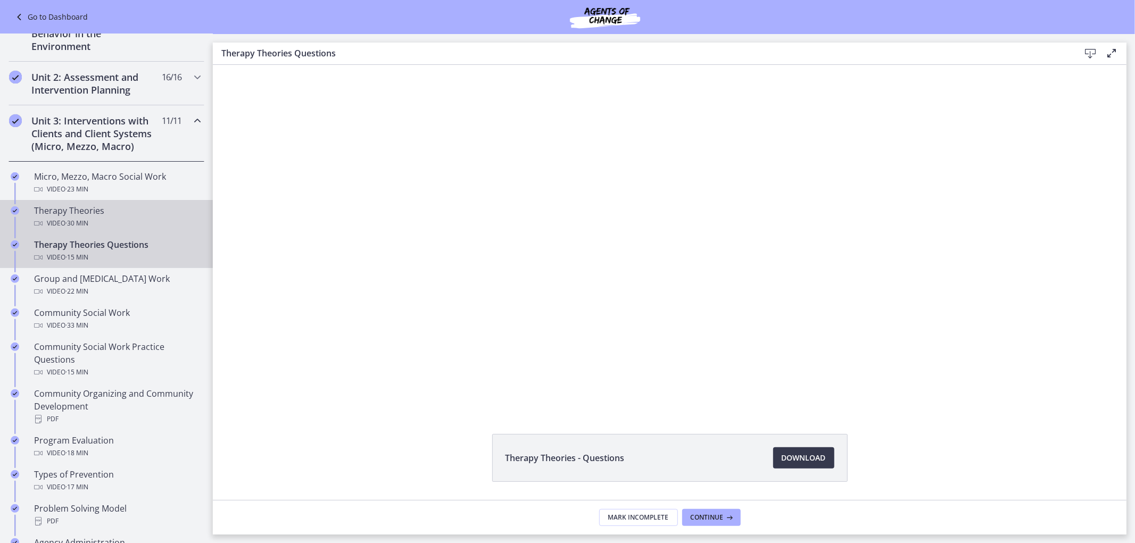
click at [139, 222] on div "Therapy Theories Video · 30 min" at bounding box center [117, 217] width 166 height 26
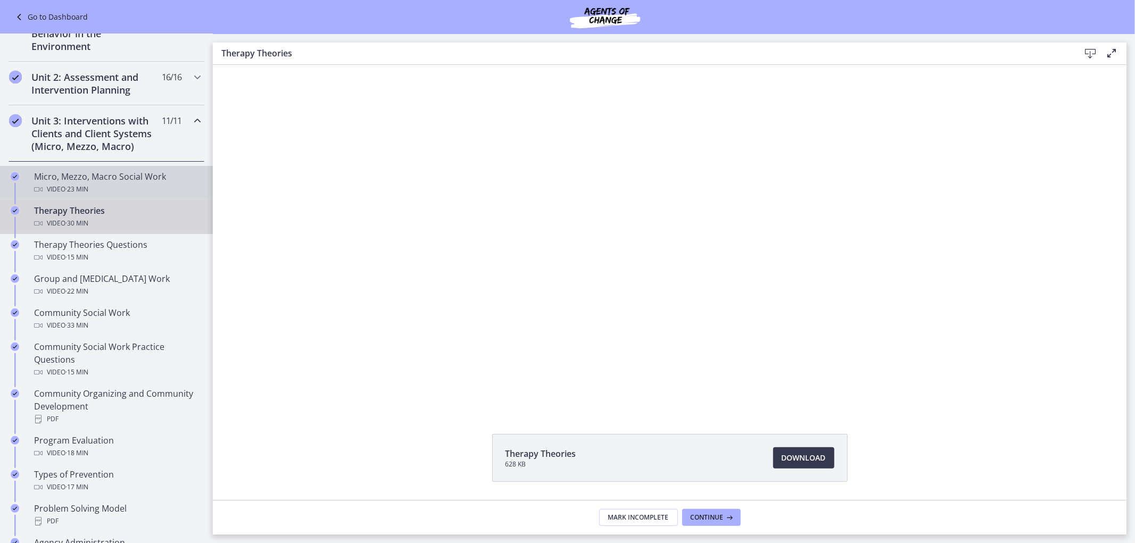
click at [157, 183] on div "Micro, Mezzo, Macro Social Work Video · 23 min" at bounding box center [117, 183] width 166 height 26
click at [112, 230] on div "Video · 30 min" at bounding box center [117, 223] width 166 height 13
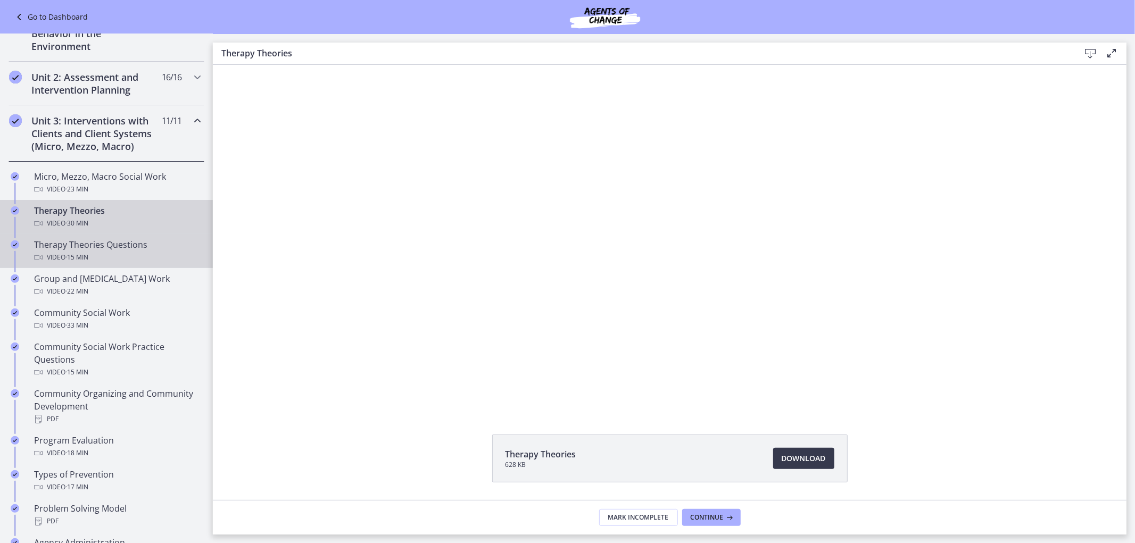
click at [115, 262] on div "Therapy Theories Questions Video · 15 min" at bounding box center [117, 251] width 166 height 26
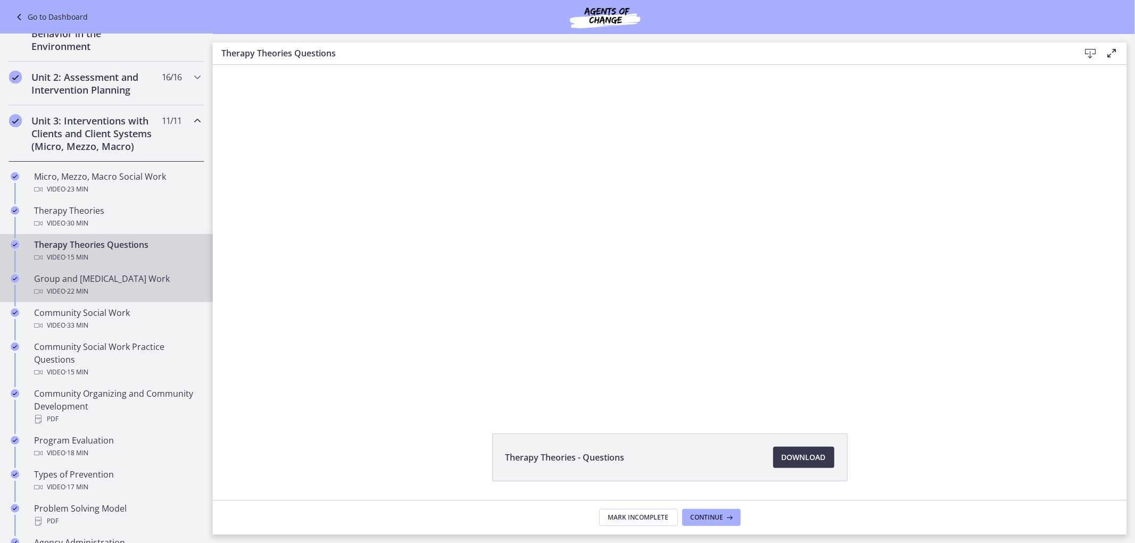
click at [125, 302] on link "Group and [MEDICAL_DATA] Work Video · 22 min" at bounding box center [106, 285] width 213 height 34
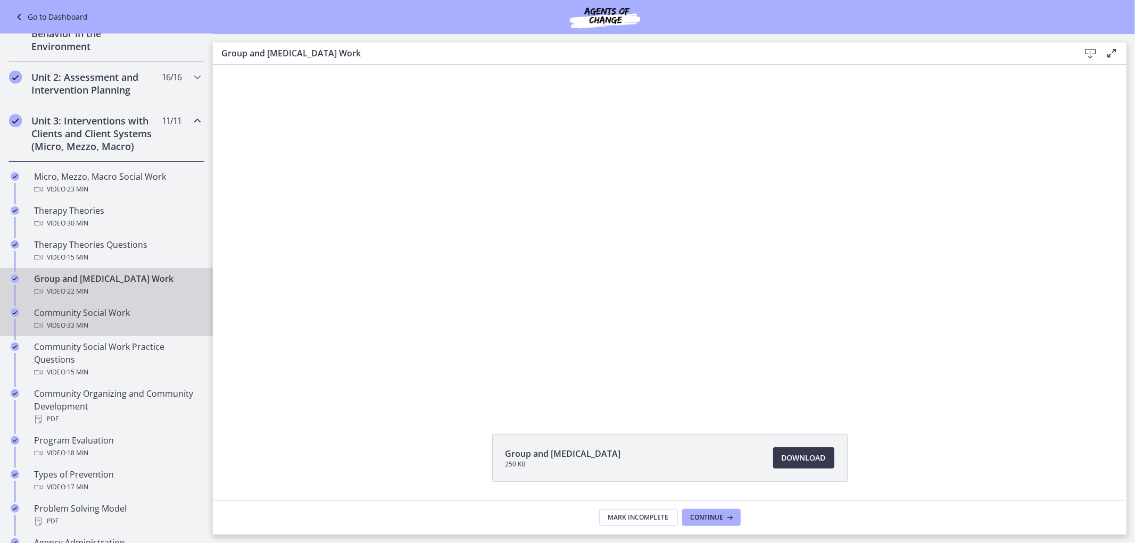
click at [129, 332] on div "Video · 33 min" at bounding box center [117, 325] width 166 height 13
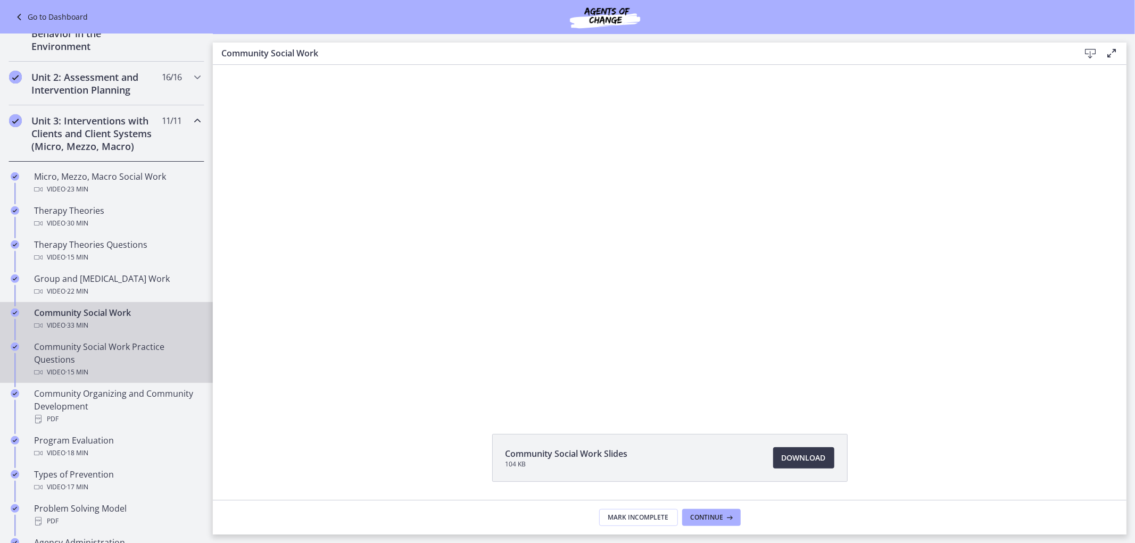
click at [129, 379] on div "Video · 15 min" at bounding box center [117, 372] width 166 height 13
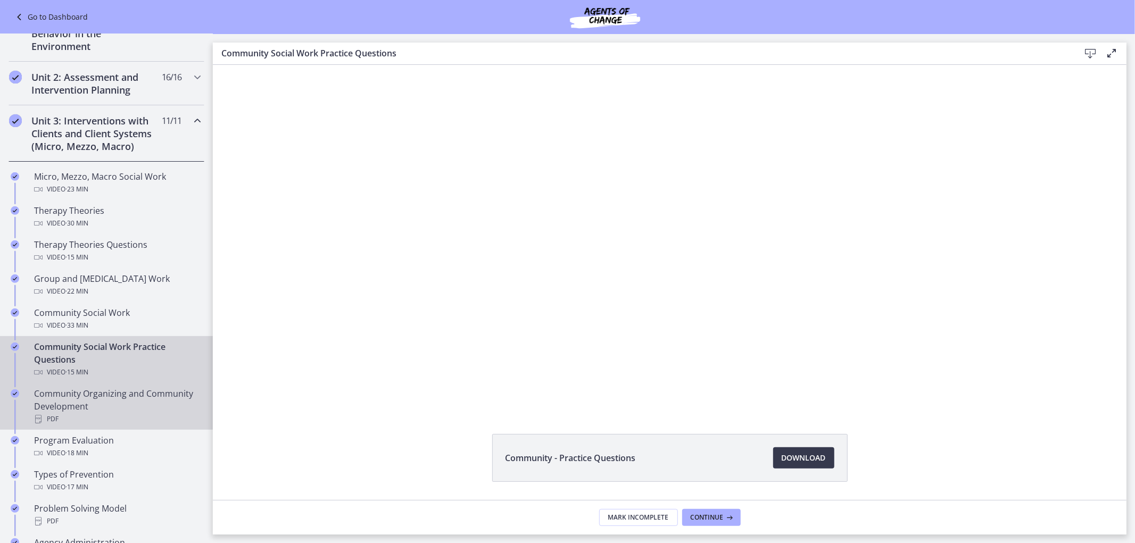
click at [125, 426] on div "PDF" at bounding box center [117, 419] width 166 height 13
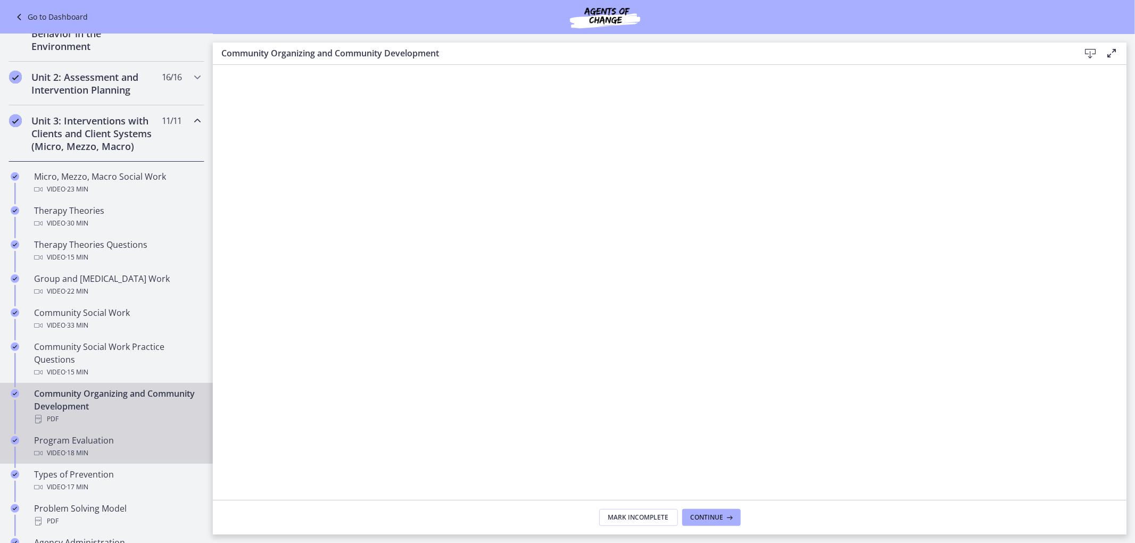
click at [110, 458] on div "Program Evaluation Video · 18 min" at bounding box center [117, 447] width 166 height 26
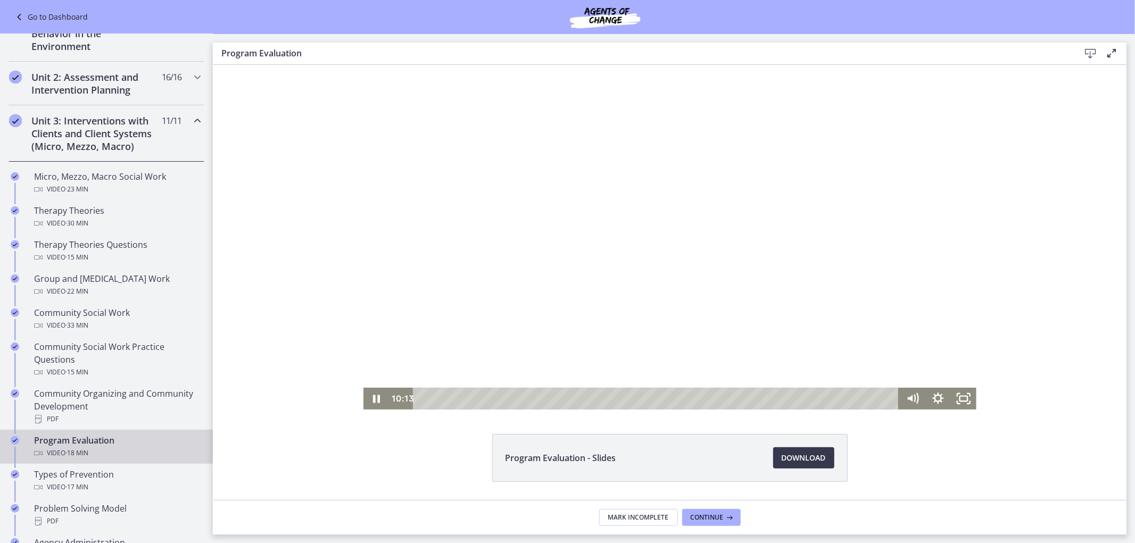
click at [468, 259] on div at bounding box center [669, 236] width 613 height 345
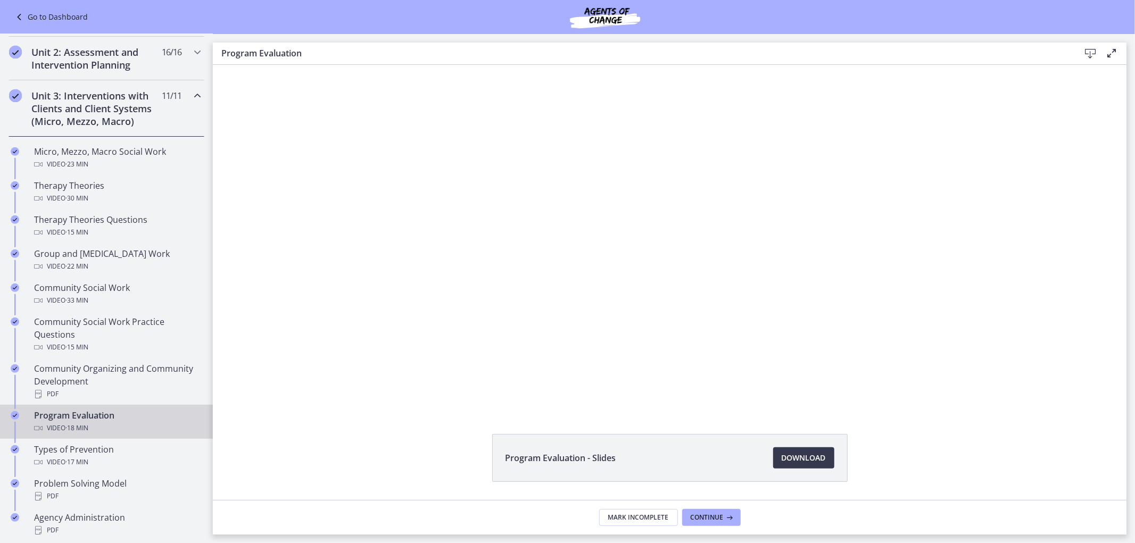
scroll to position [295, 0]
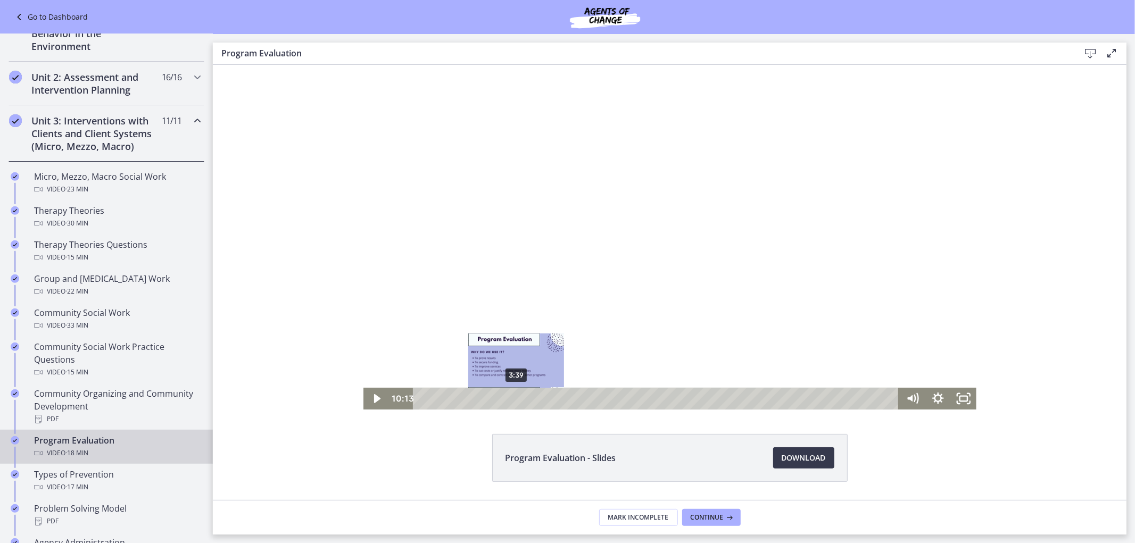
click at [511, 401] on div "3:39" at bounding box center [657, 398] width 470 height 22
click at [567, 277] on div at bounding box center [669, 236] width 613 height 345
click at [604, 234] on div at bounding box center [669, 236] width 613 height 345
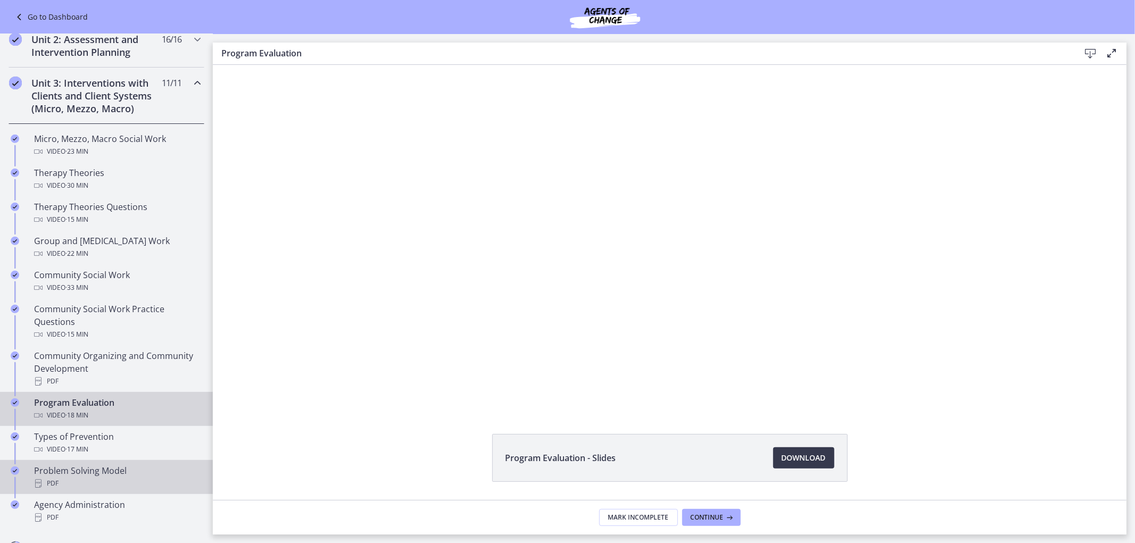
scroll to position [413, 0]
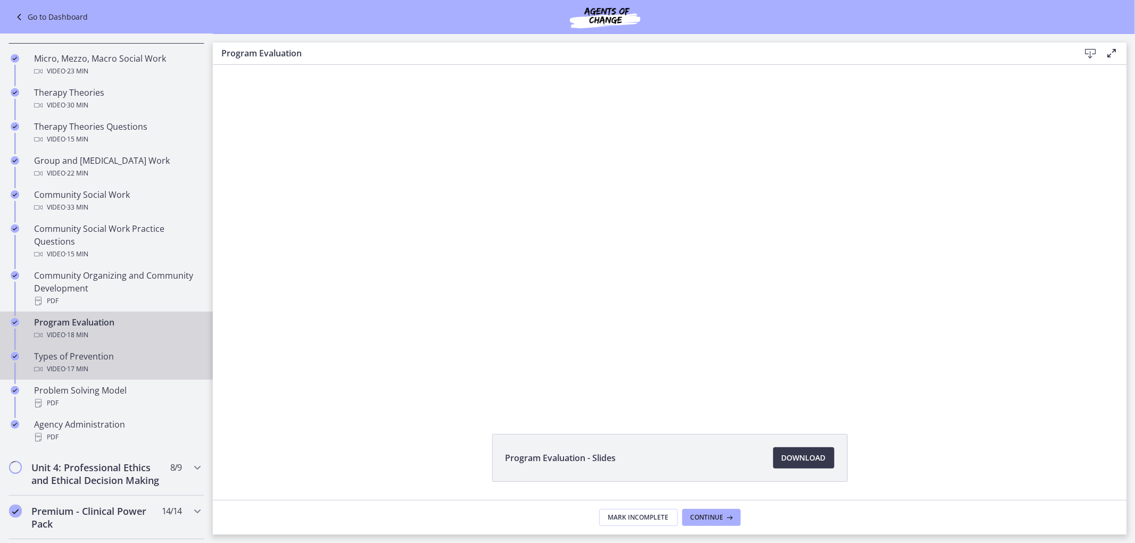
click at [78, 376] on span "· 17 min" at bounding box center [76, 369] width 23 height 13
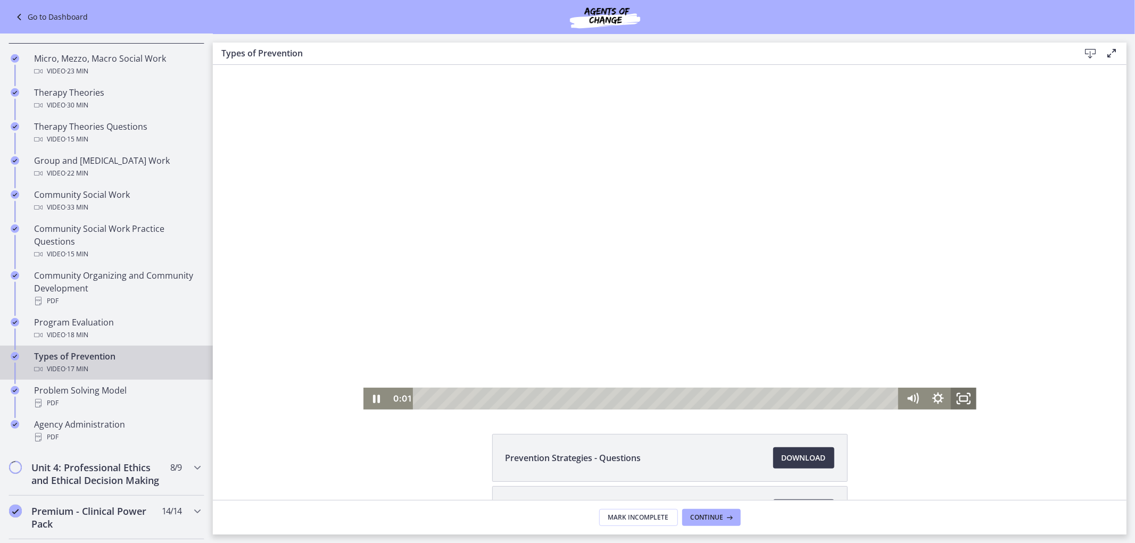
click at [961, 395] on icon "Fullscreen" at bounding box center [963, 398] width 26 height 22
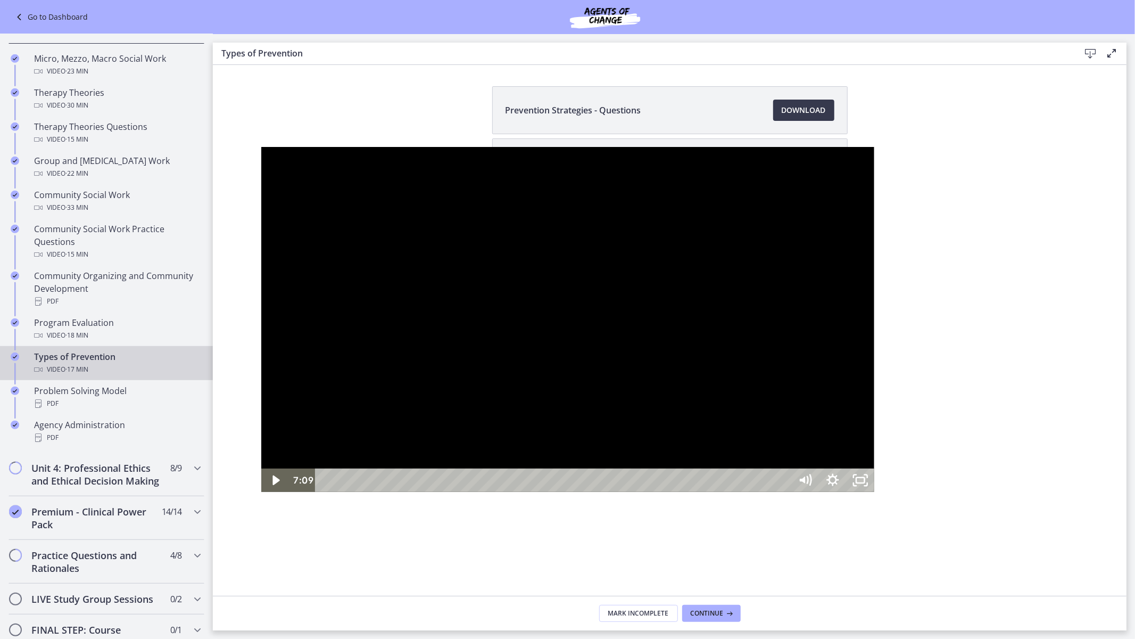
click at [519, 365] on div at bounding box center [567, 319] width 613 height 345
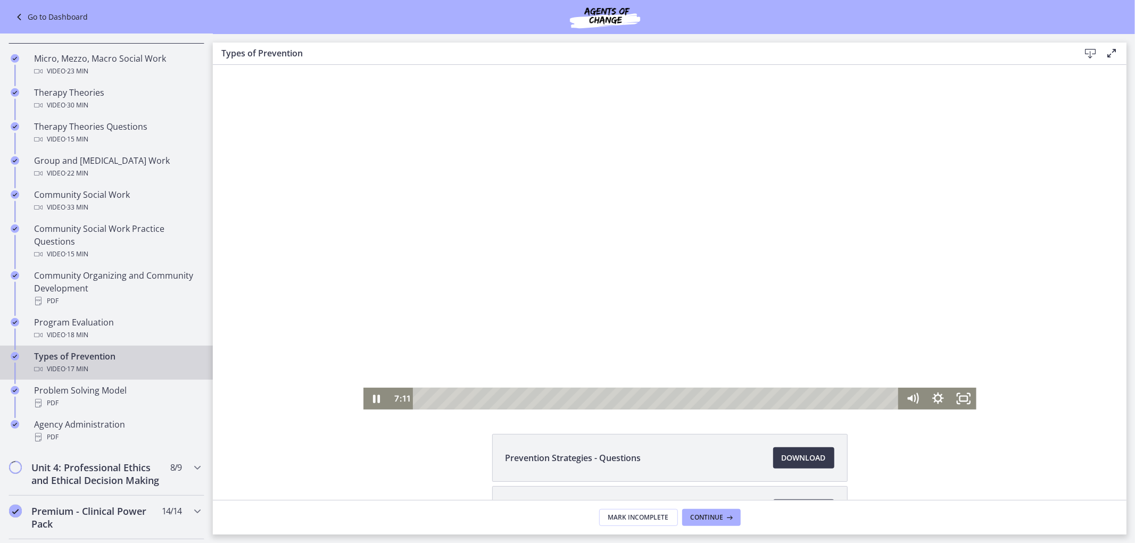
click at [638, 309] on div at bounding box center [669, 236] width 613 height 345
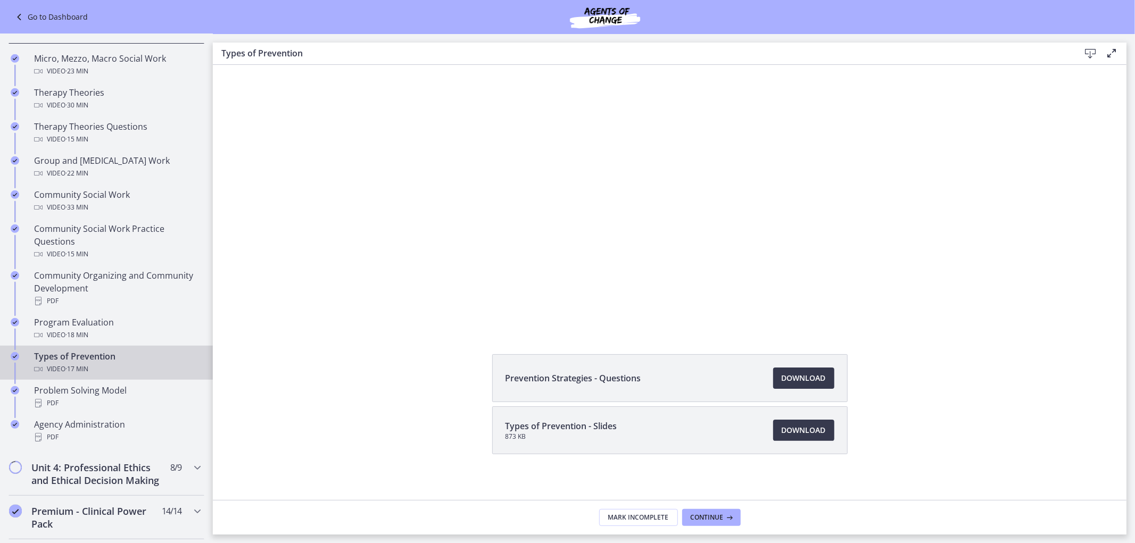
scroll to position [86, 0]
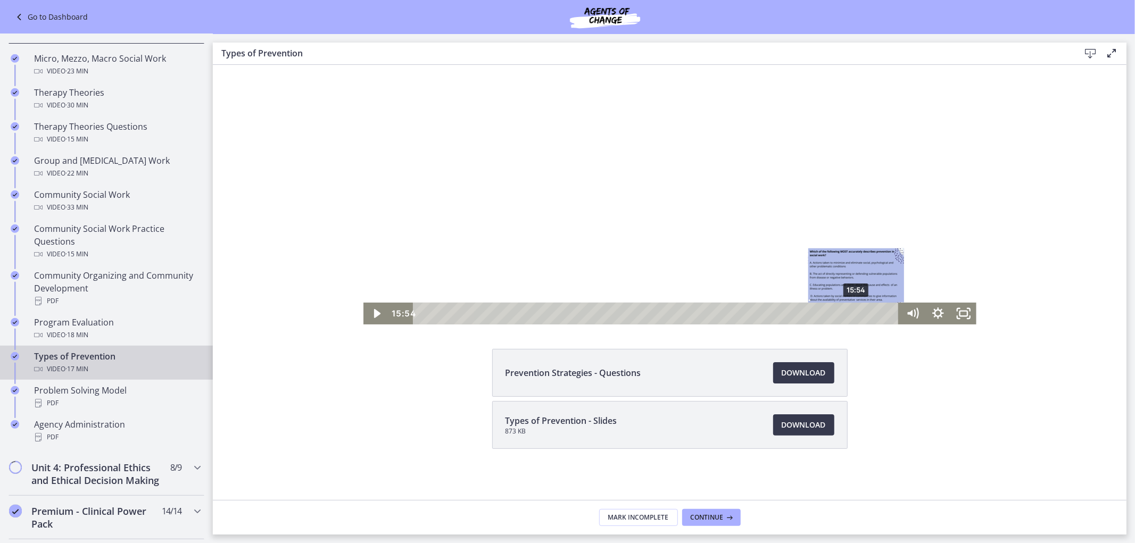
click at [852, 312] on div "15:54" at bounding box center [657, 314] width 470 height 22
click at [827, 261] on div at bounding box center [669, 152] width 613 height 345
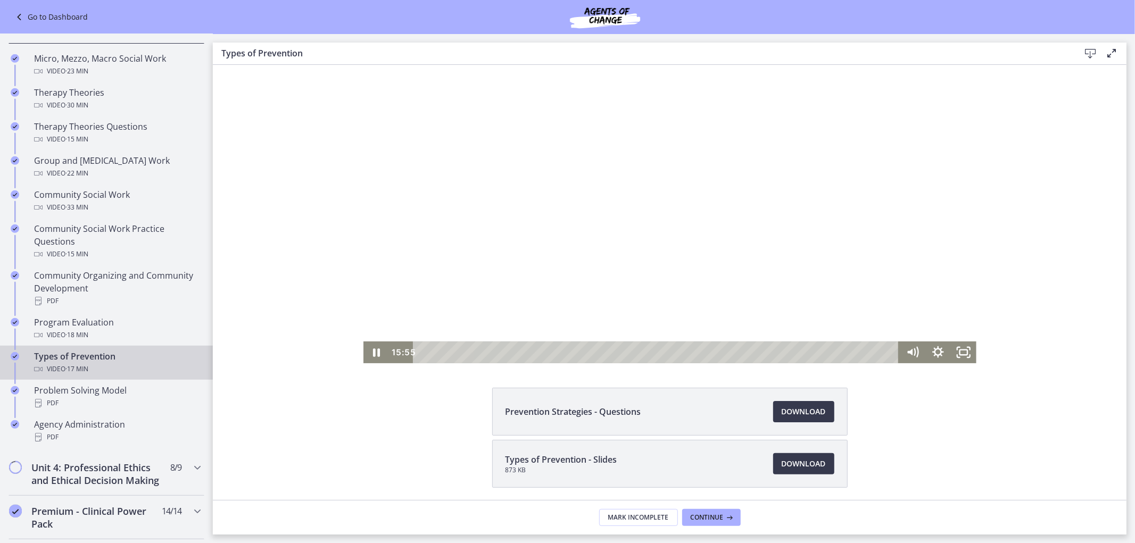
scroll to position [0, 0]
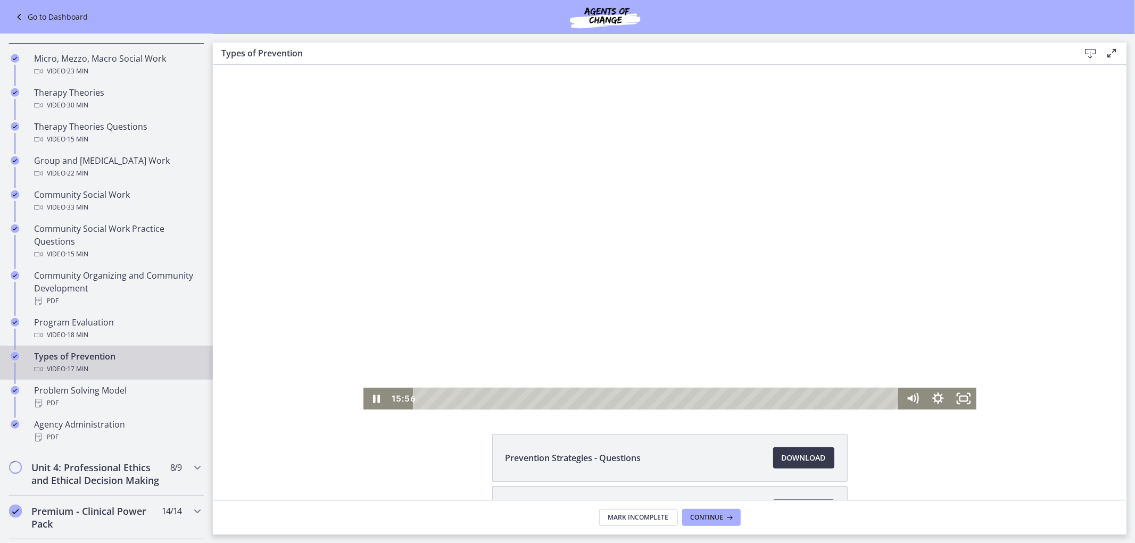
click at [639, 269] on div at bounding box center [669, 236] width 613 height 345
click at [900, 227] on div at bounding box center [669, 236] width 613 height 345
click at [888, 399] on div "17:12" at bounding box center [657, 398] width 470 height 22
click at [774, 292] on div at bounding box center [669, 236] width 613 height 345
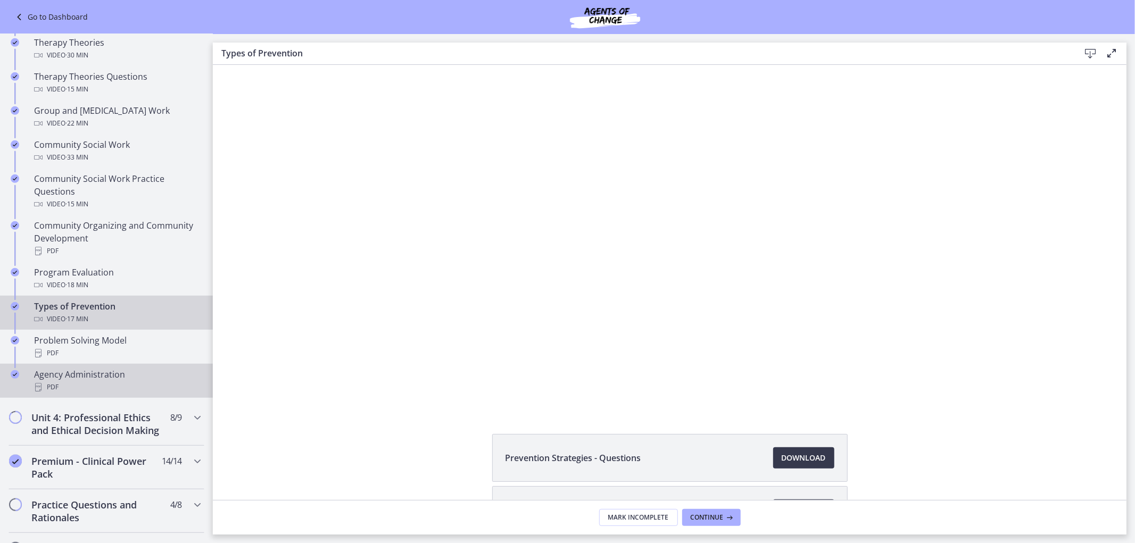
scroll to position [473, 0]
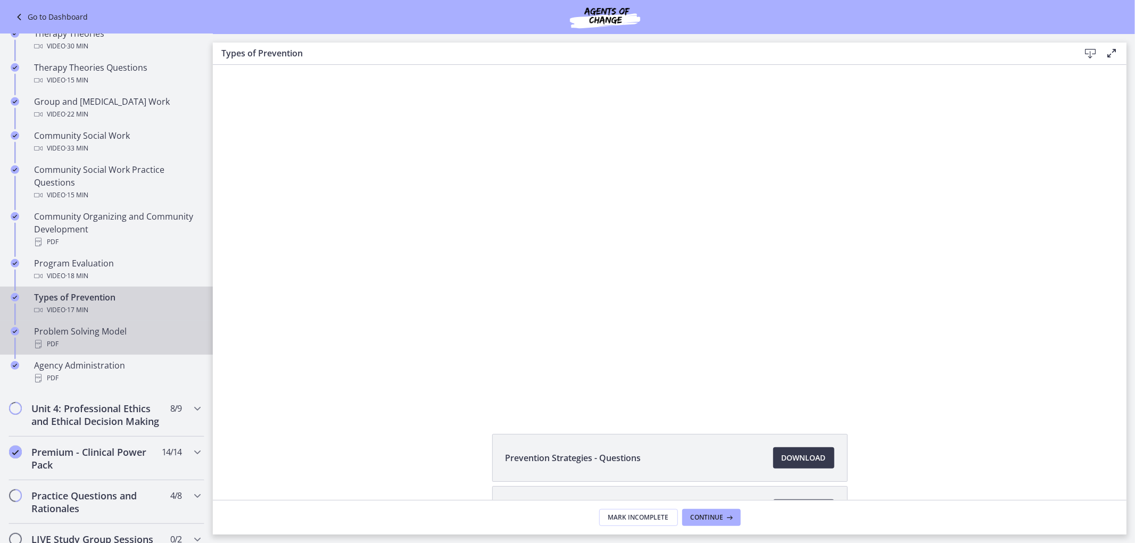
click at [162, 355] on link "Problem Solving Model PDF" at bounding box center [106, 338] width 213 height 34
